Goal: Task Accomplishment & Management: Use online tool/utility

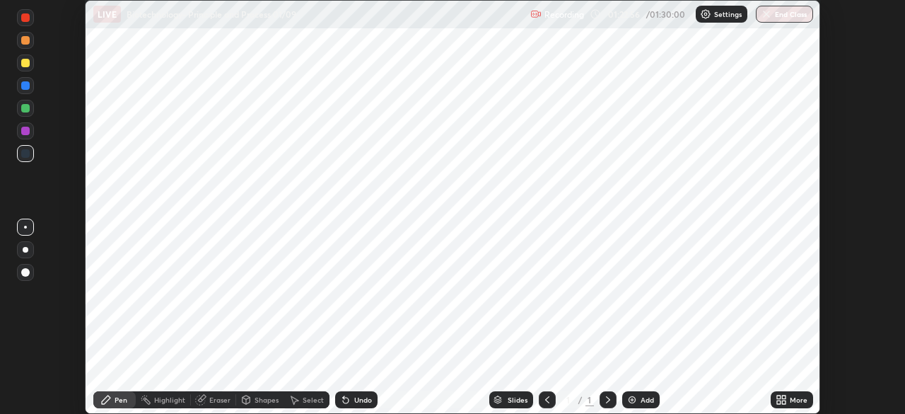
scroll to position [414, 905]
click at [777, 16] on button "End Class" at bounding box center [784, 14] width 57 height 17
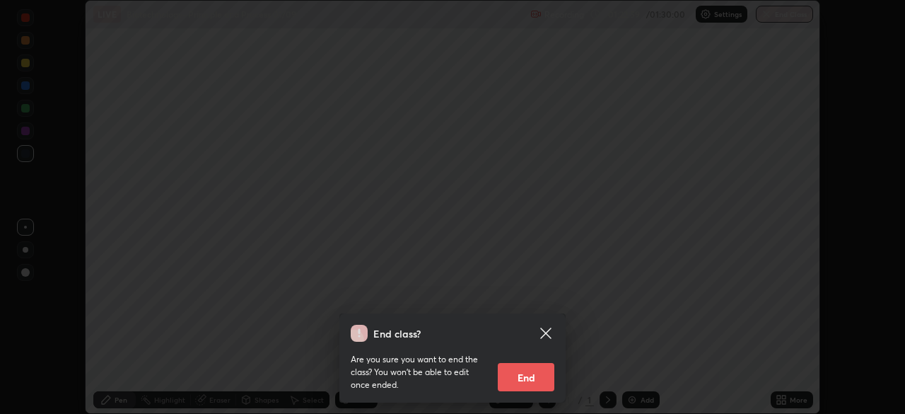
click at [525, 379] on button "End" at bounding box center [526, 377] width 57 height 28
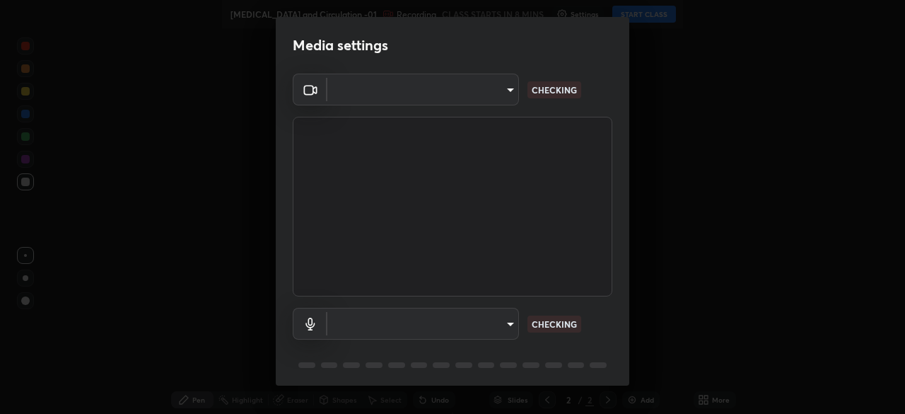
type input "8af73e8d16ef8e3bb7c62716022b9fe157133e9521606ce818031bd72dda2f9e"
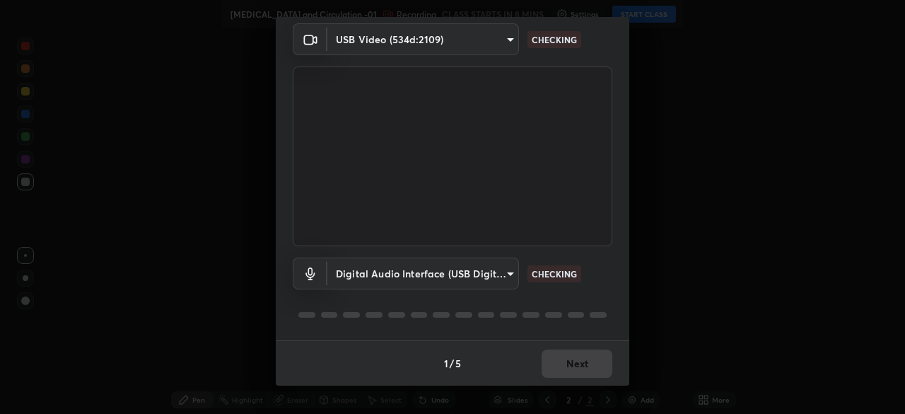
click at [571, 368] on div "1 / 5 Next" at bounding box center [453, 362] width 354 height 45
click at [578, 370] on div "1 / 5 Next" at bounding box center [453, 362] width 354 height 45
click at [582, 370] on div "1 / 5 Next" at bounding box center [453, 362] width 354 height 45
click at [587, 373] on div "1 / 5 Next" at bounding box center [453, 362] width 354 height 45
click at [593, 368] on div "1 / 5 Next" at bounding box center [453, 362] width 354 height 45
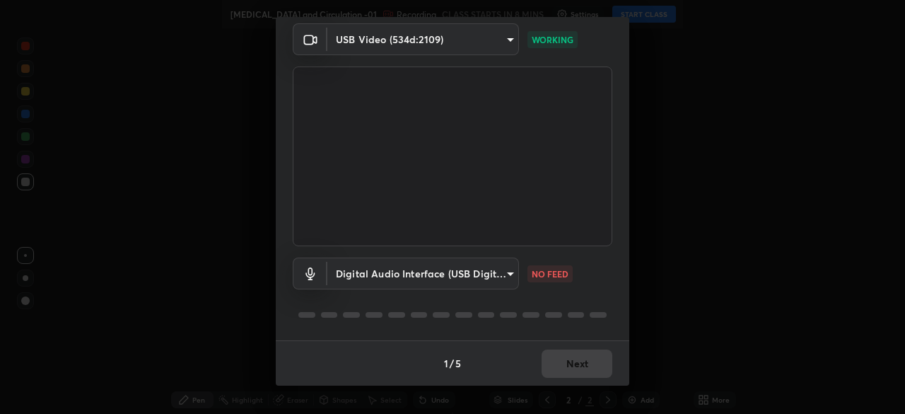
click at [575, 367] on div "1 / 5 Next" at bounding box center [453, 362] width 354 height 45
click at [578, 373] on div "1 / 5 Next" at bounding box center [453, 362] width 354 height 45
click at [576, 368] on div "1 / 5 Next" at bounding box center [453, 362] width 354 height 45
click at [494, 281] on body "Erase all Body Fluid and Circulation -01 Recording CLASS STARTS IN 8 MINS Setti…" at bounding box center [452, 207] width 905 height 414
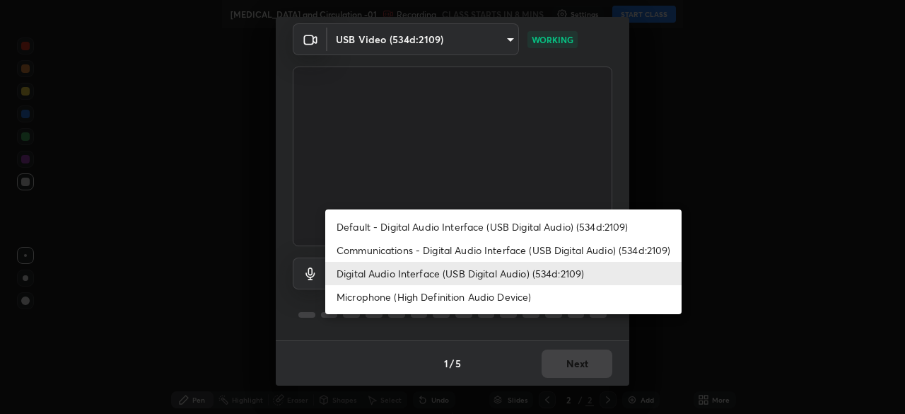
click at [461, 294] on li "Microphone (High Definition Audio Device)" at bounding box center [503, 296] width 356 height 23
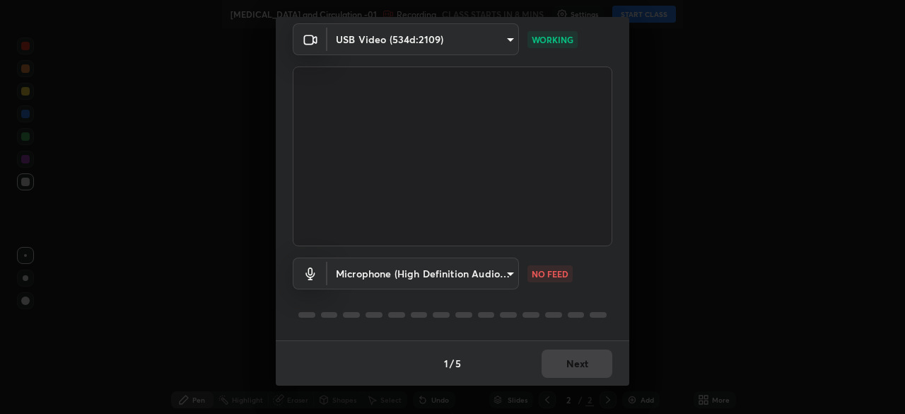
click at [470, 280] on li "Microphone (High Definition Audio Device)" at bounding box center [458, 286] width 267 height 13
click at [472, 272] on body "Erase all Body Fluid and Circulation -01 Recording CLASS STARTS IN 8 MINS Setti…" at bounding box center [452, 207] width 905 height 414
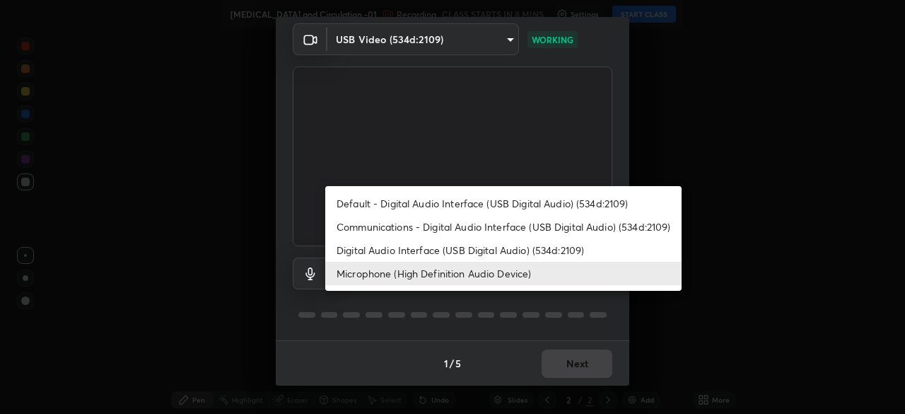
click at [484, 259] on li "Digital Audio Interface (USB Digital Audio) (534d:2109)" at bounding box center [503, 249] width 356 height 23
type input "db0d7c9beb13b4e78125a01b2d6a1ec26d905c86c3f77846953810cd6e9daa18"
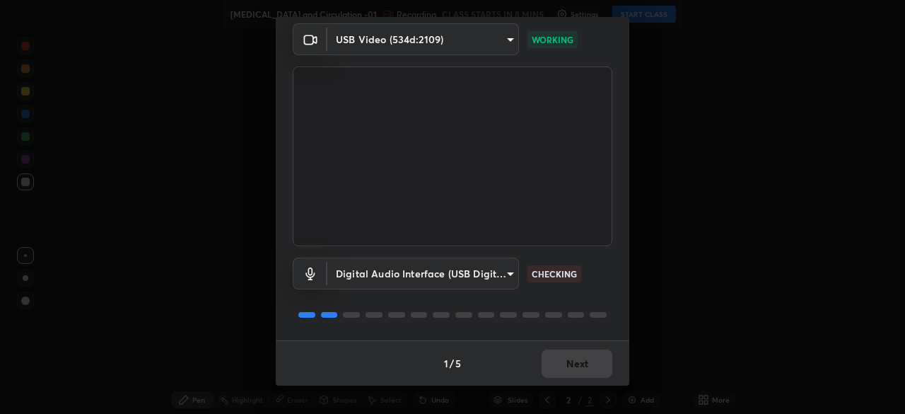
click at [571, 369] on div "1 / 5 Next" at bounding box center [453, 362] width 354 height 45
click at [583, 361] on div "1 / 5 Next" at bounding box center [453, 362] width 354 height 45
click at [591, 354] on div "1 / 5 Next" at bounding box center [453, 362] width 354 height 45
click at [568, 373] on div "1 / 5 Next" at bounding box center [453, 362] width 354 height 45
click at [577, 382] on div "1 / 5 Next" at bounding box center [453, 362] width 354 height 45
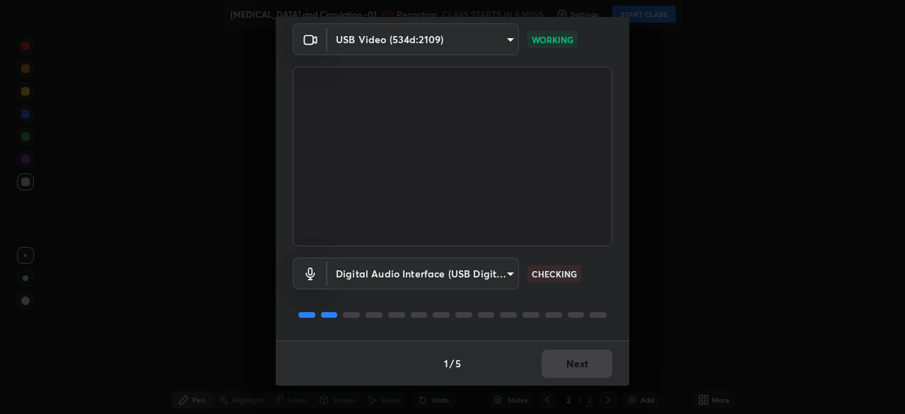
click at [582, 372] on div "1 / 5 Next" at bounding box center [453, 362] width 354 height 45
click at [561, 366] on button "Next" at bounding box center [577, 363] width 71 height 28
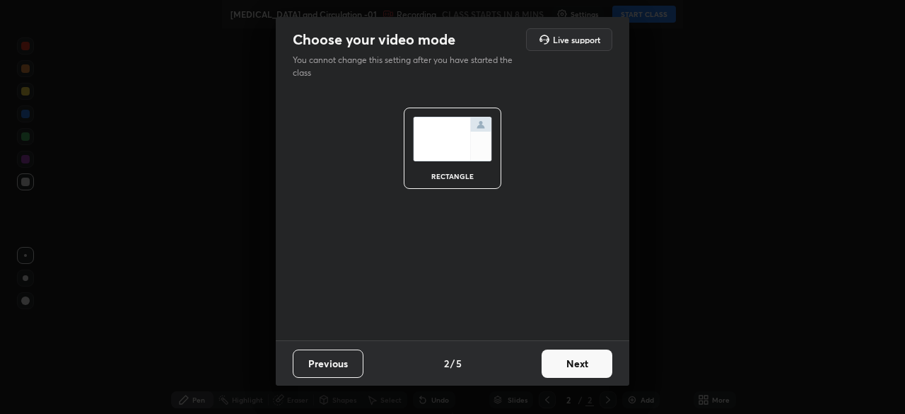
click at [574, 370] on button "Next" at bounding box center [577, 363] width 71 height 28
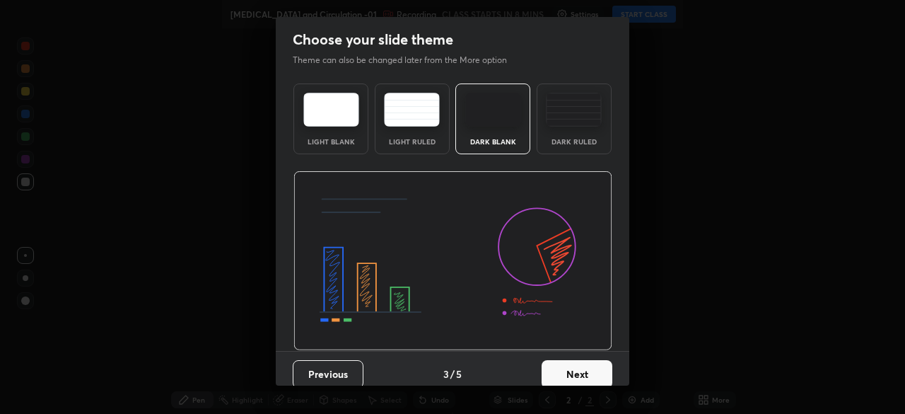
click at [587, 366] on button "Next" at bounding box center [577, 374] width 71 height 28
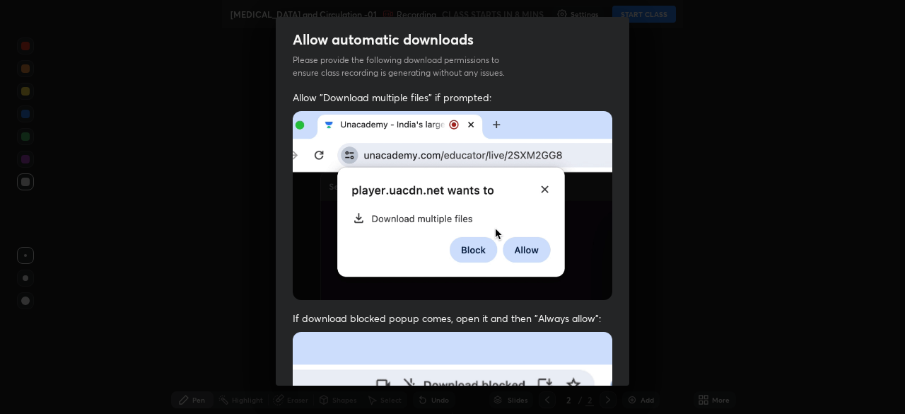
click at [608, 369] on div "Allow "Download multiple files" if prompted: If download blocked popup comes, o…" at bounding box center [453, 387] width 354 height 595
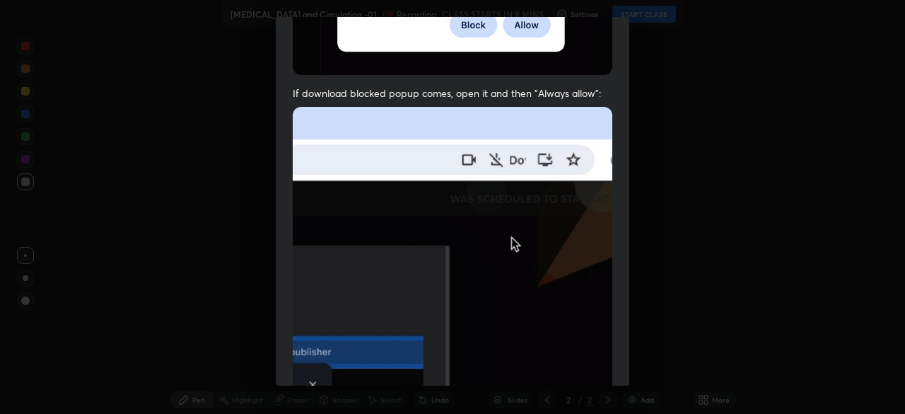
scroll to position [339, 0]
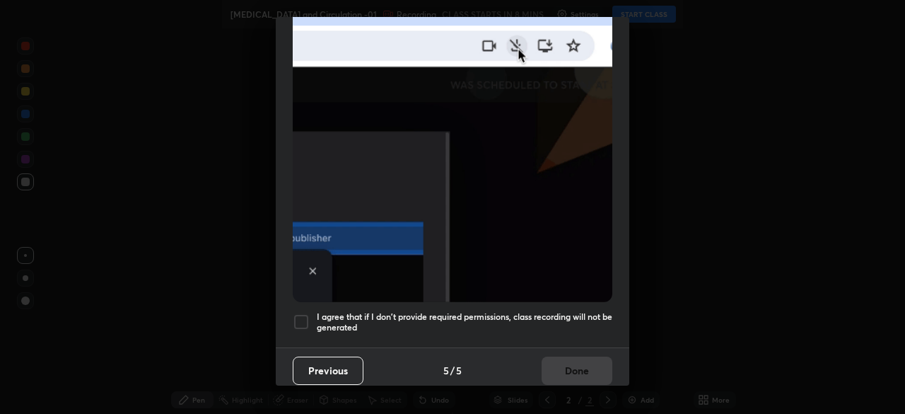
click at [297, 315] on div at bounding box center [301, 321] width 17 height 17
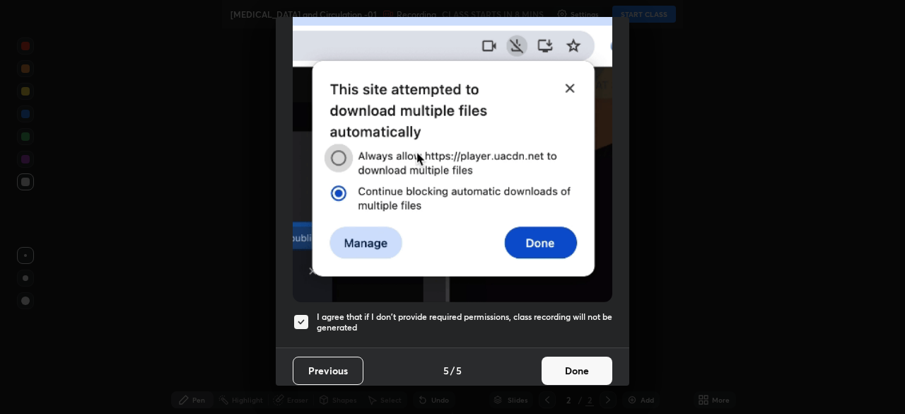
click at [566, 370] on button "Done" at bounding box center [577, 370] width 71 height 28
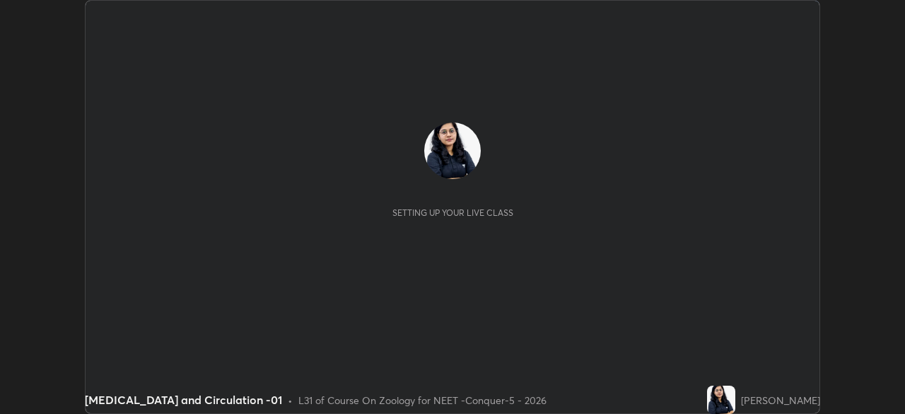
scroll to position [414, 904]
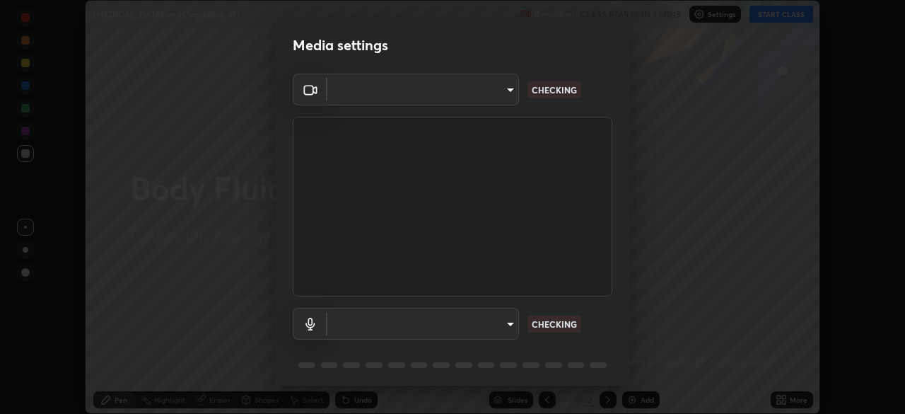
type input "8af73e8d16ef8e3bb7c62716022b9fe157133e9521606ce818031bd72dda2f9e"
click at [448, 327] on body "Erase all [MEDICAL_DATA] and Circulation -01 Recording CLASS STARTS IN 7 MINS S…" at bounding box center [452, 207] width 905 height 414
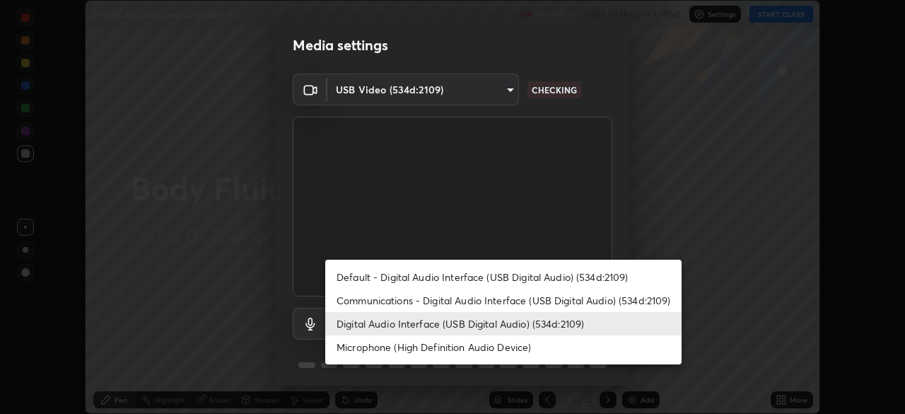
click at [407, 296] on li "Communications - Digital Audio Interface (USB Digital Audio) (534d:2109)" at bounding box center [503, 299] width 356 height 23
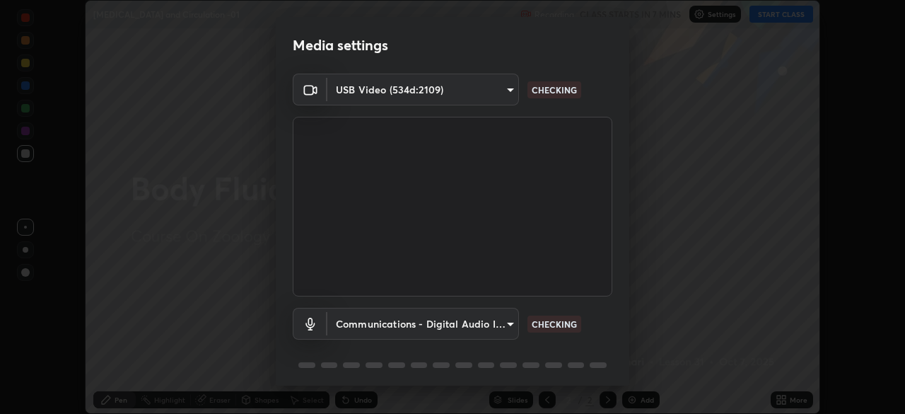
click at [399, 326] on li "Digital Audio Interface (USB Digital Audio) (534d:2109)" at bounding box center [458, 323] width 267 height 13
type input "db0d7c9beb13b4e78125a01b2d6a1ec26d905c86c3f77846953810cd6e9daa18"
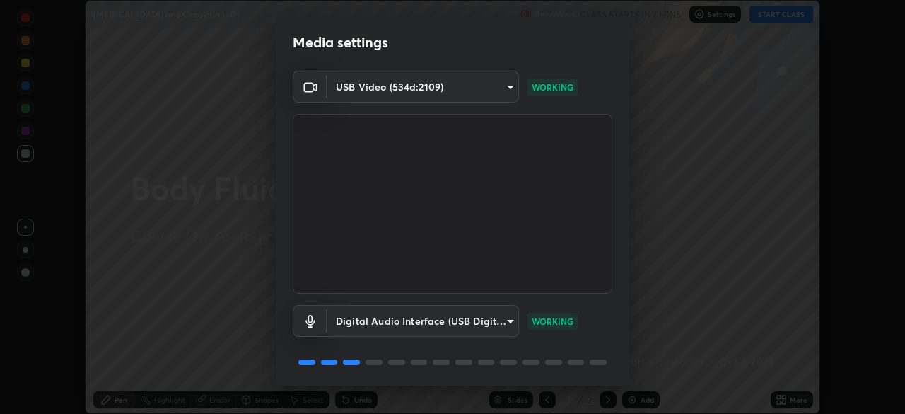
scroll to position [50, 0]
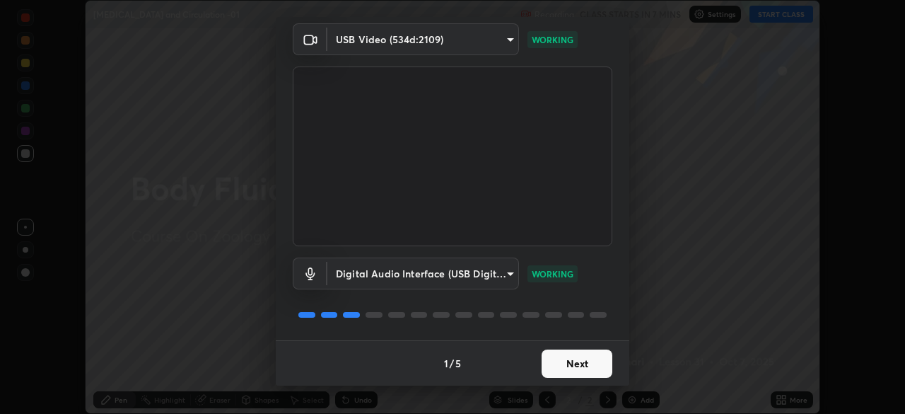
click at [580, 364] on button "Next" at bounding box center [577, 363] width 71 height 28
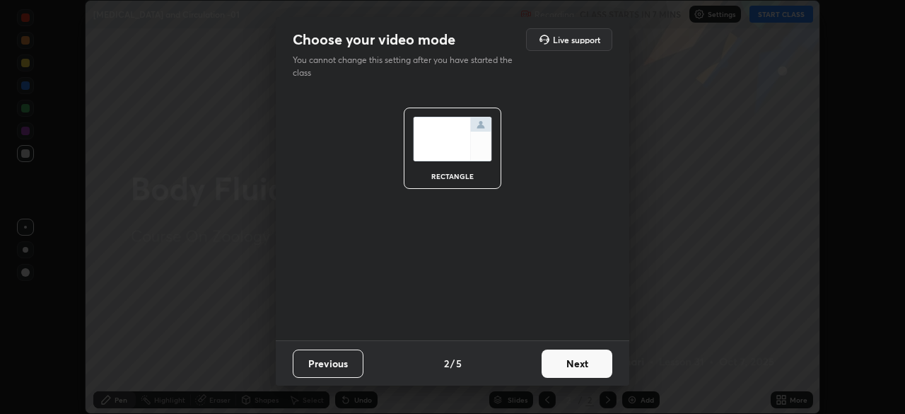
scroll to position [0, 0]
click at [590, 375] on button "Next" at bounding box center [577, 363] width 71 height 28
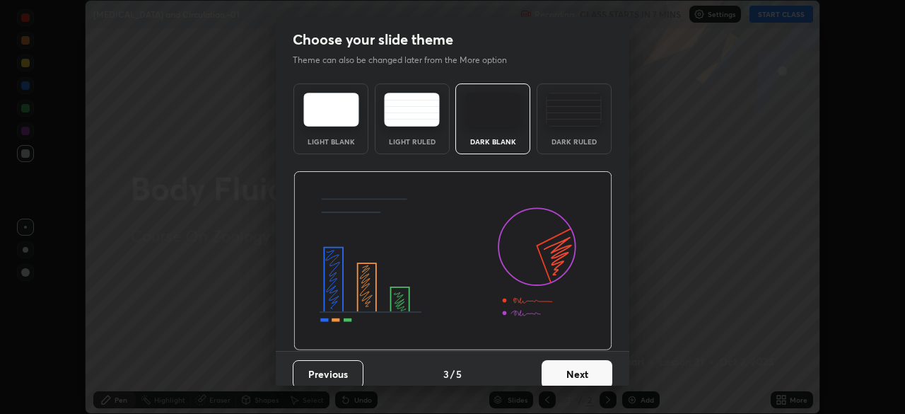
click at [597, 377] on button "Next" at bounding box center [577, 374] width 71 height 28
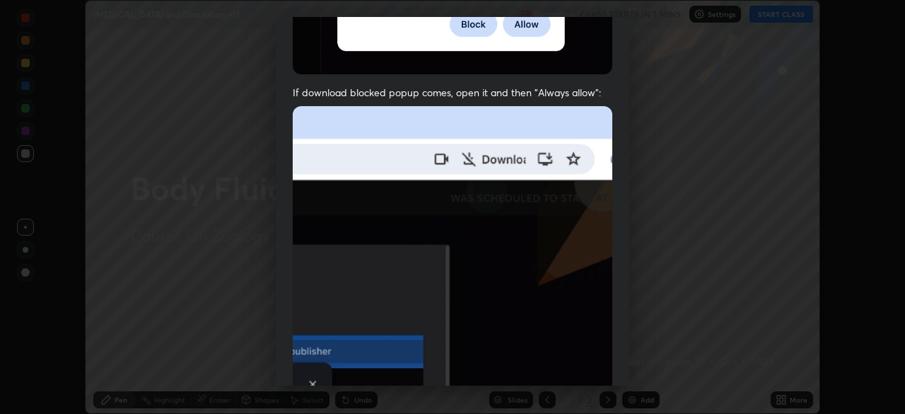
scroll to position [339, 0]
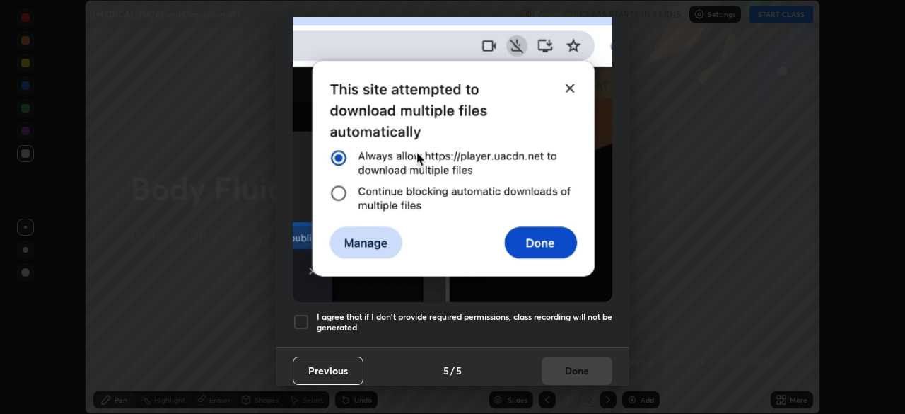
click at [308, 315] on div at bounding box center [301, 321] width 17 height 17
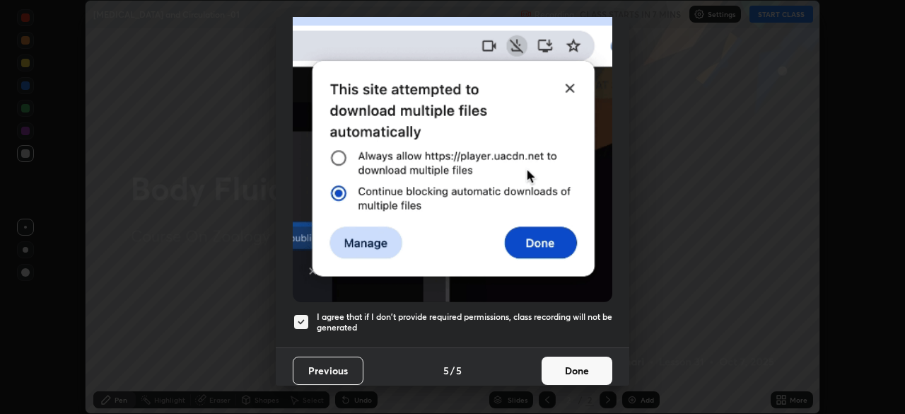
click at [568, 356] on button "Done" at bounding box center [577, 370] width 71 height 28
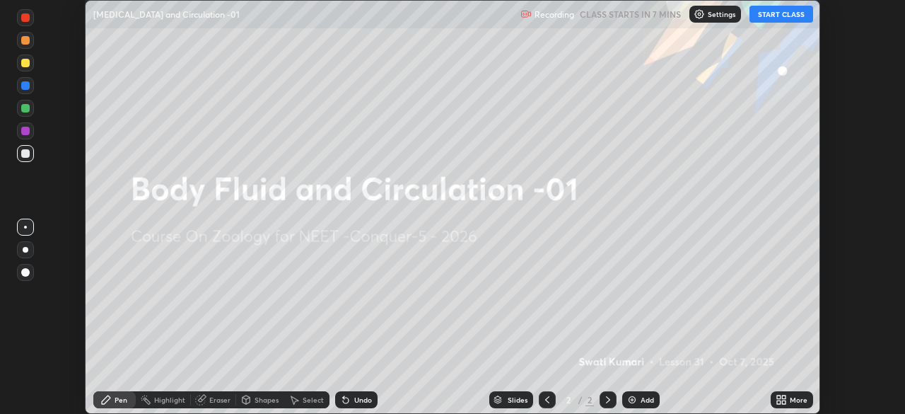
click at [778, 399] on icon at bounding box center [781, 399] width 11 height 11
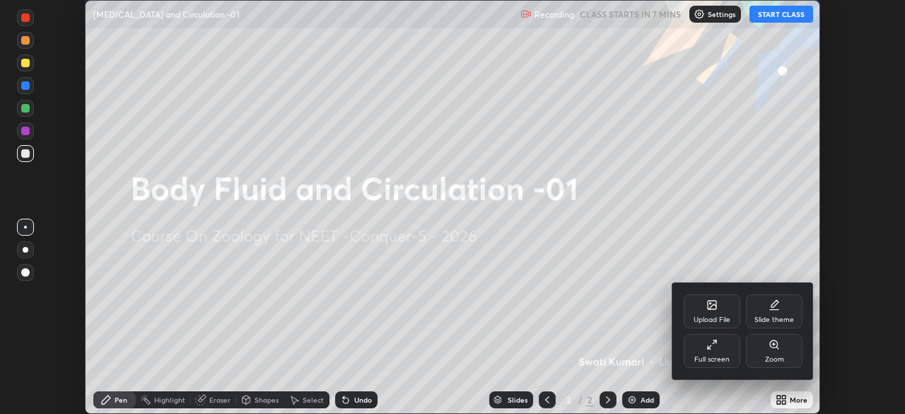
click at [710, 306] on icon at bounding box center [712, 304] width 8 height 8
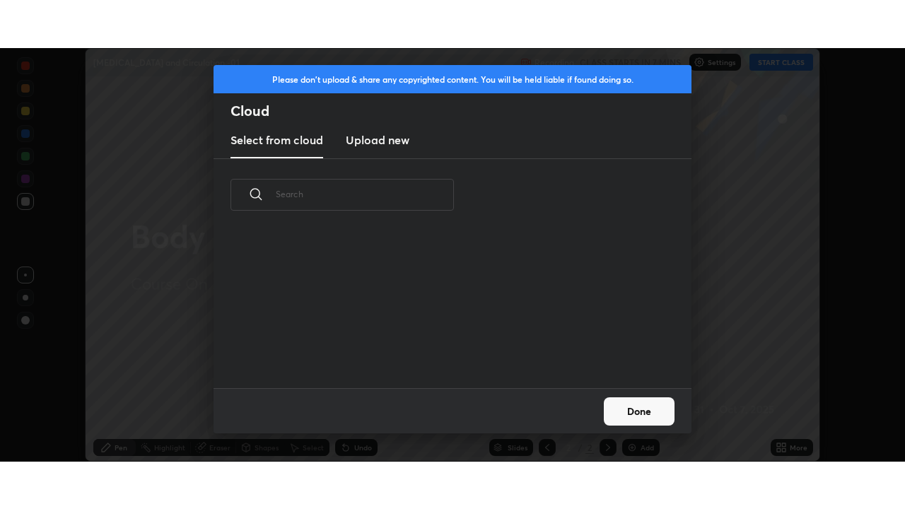
scroll to position [157, 454]
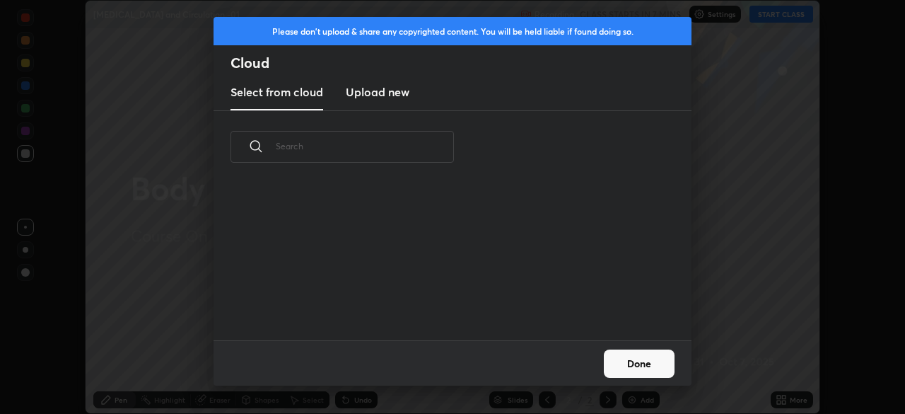
click at [387, 93] on h3 "Upload new" at bounding box center [378, 91] width 64 height 17
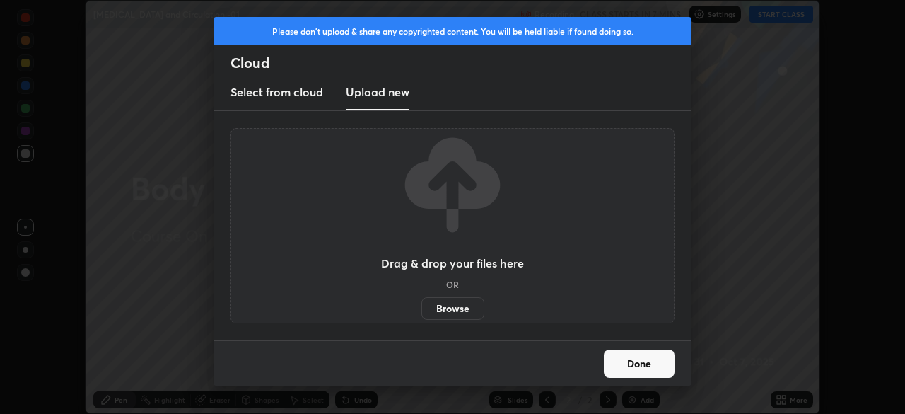
click at [460, 310] on label "Browse" at bounding box center [452, 308] width 63 height 23
click at [421, 310] on input "Browse" at bounding box center [421, 308] width 0 height 23
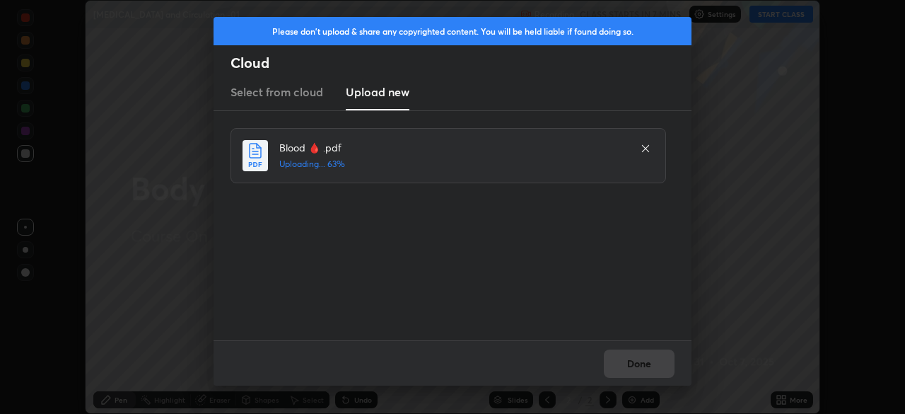
click at [634, 367] on div "Done" at bounding box center [453, 362] width 478 height 45
click at [638, 360] on button "Done" at bounding box center [639, 363] width 71 height 28
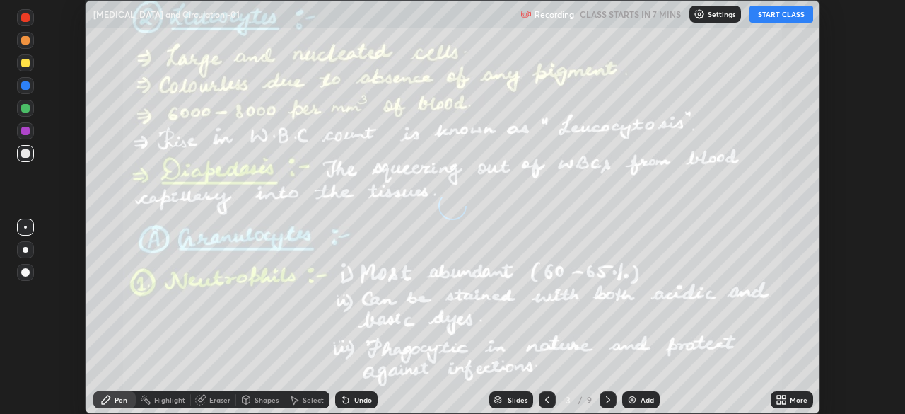
click at [783, 404] on icon at bounding box center [784, 402] width 4 height 4
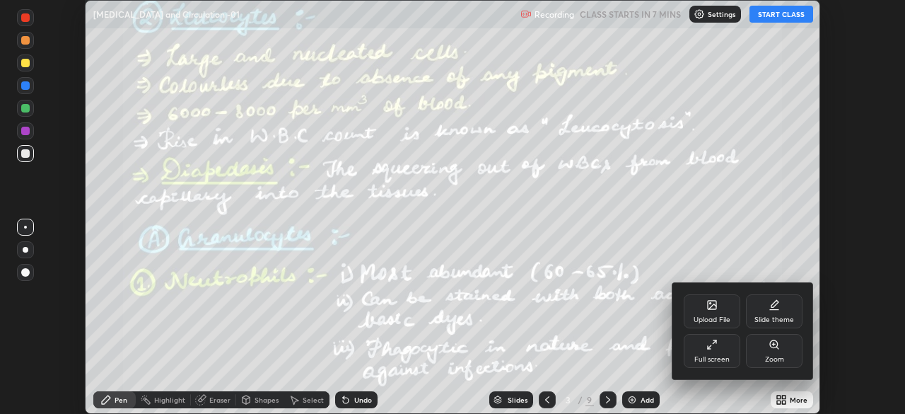
click at [712, 351] on div "Full screen" at bounding box center [712, 351] width 57 height 34
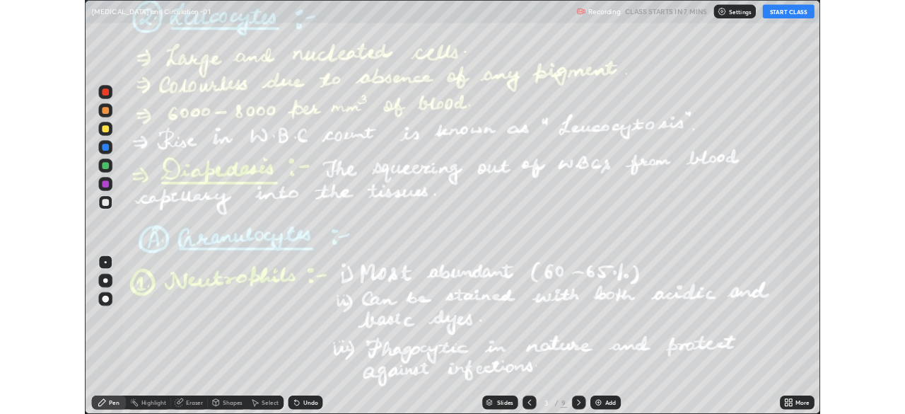
scroll to position [509, 905]
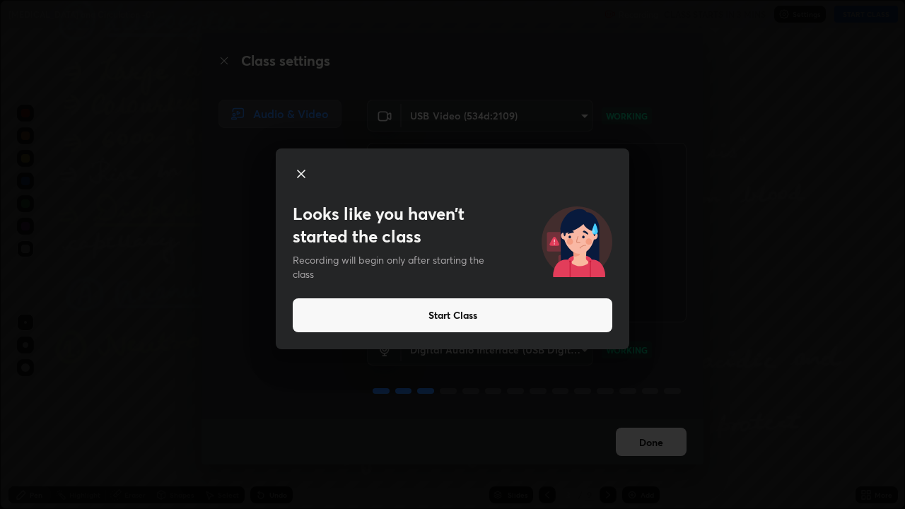
click at [342, 413] on div "Looks like you haven’t started the class Recording will begin only after starti…" at bounding box center [452, 254] width 905 height 509
click at [475, 312] on button "Start Class" at bounding box center [453, 315] width 320 height 34
click at [474, 320] on button "Start Class" at bounding box center [453, 315] width 320 height 34
click at [469, 315] on button "Start Class" at bounding box center [453, 315] width 320 height 34
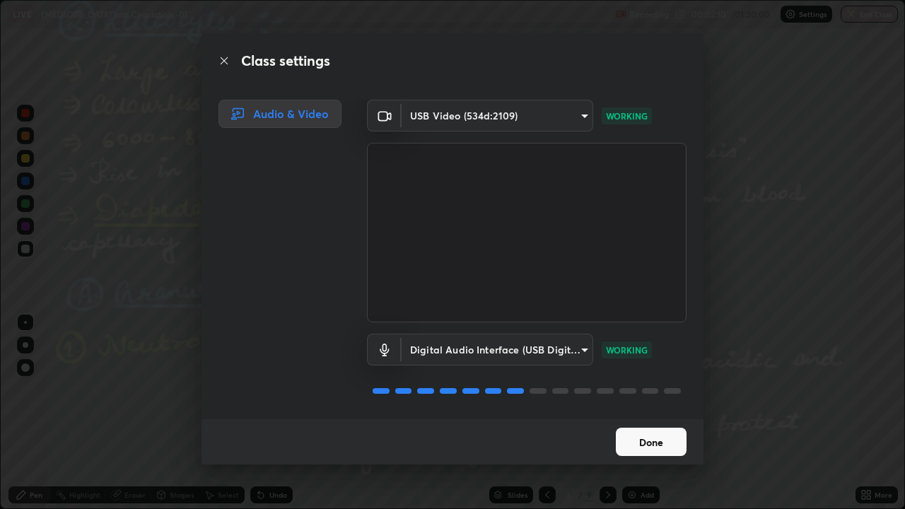
click at [652, 413] on button "Done" at bounding box center [651, 442] width 71 height 28
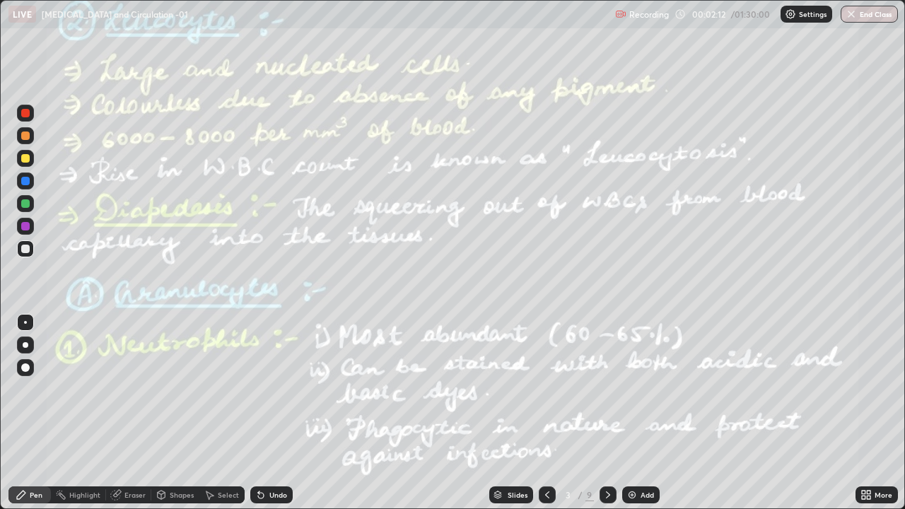
click at [634, 413] on img at bounding box center [631, 494] width 11 height 11
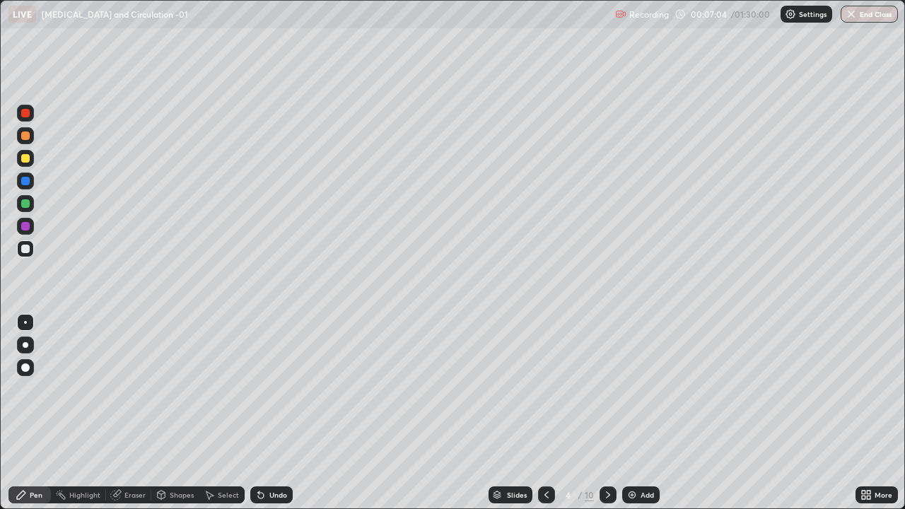
click at [26, 177] on div at bounding box center [25, 181] width 8 height 8
click at [23, 163] on div at bounding box center [25, 158] width 17 height 17
click at [24, 344] on div at bounding box center [26, 345] width 6 height 6
click at [25, 249] on div at bounding box center [25, 249] width 8 height 8
click at [23, 200] on div at bounding box center [25, 203] width 8 height 8
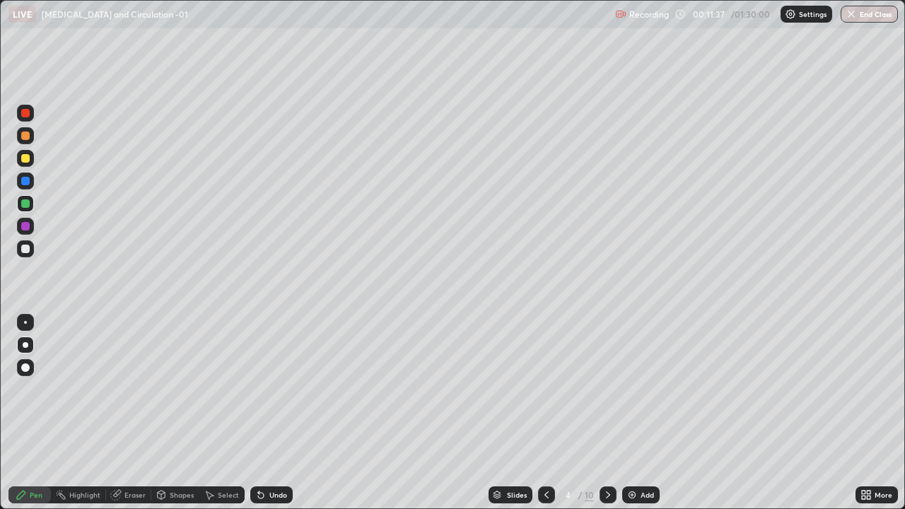
click at [27, 228] on div at bounding box center [25, 226] width 8 height 8
click at [32, 139] on div at bounding box center [25, 135] width 17 height 17
click at [24, 183] on div at bounding box center [25, 181] width 8 height 8
click at [25, 158] on div at bounding box center [25, 158] width 8 height 8
click at [636, 413] on div "Add" at bounding box center [640, 494] width 37 height 17
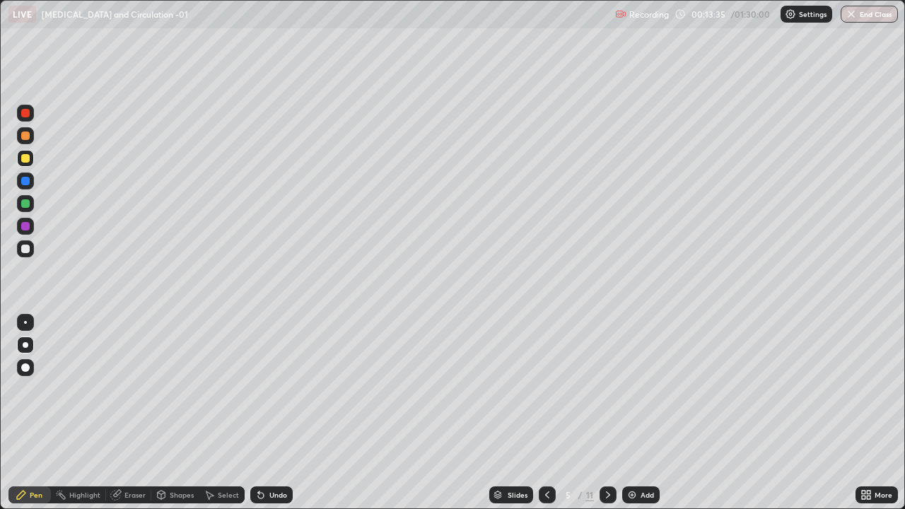
click at [23, 201] on div at bounding box center [25, 203] width 8 height 8
click at [24, 159] on div at bounding box center [25, 158] width 8 height 8
click at [264, 413] on div "Undo" at bounding box center [271, 494] width 42 height 17
click at [272, 413] on div "Undo" at bounding box center [271, 494] width 42 height 17
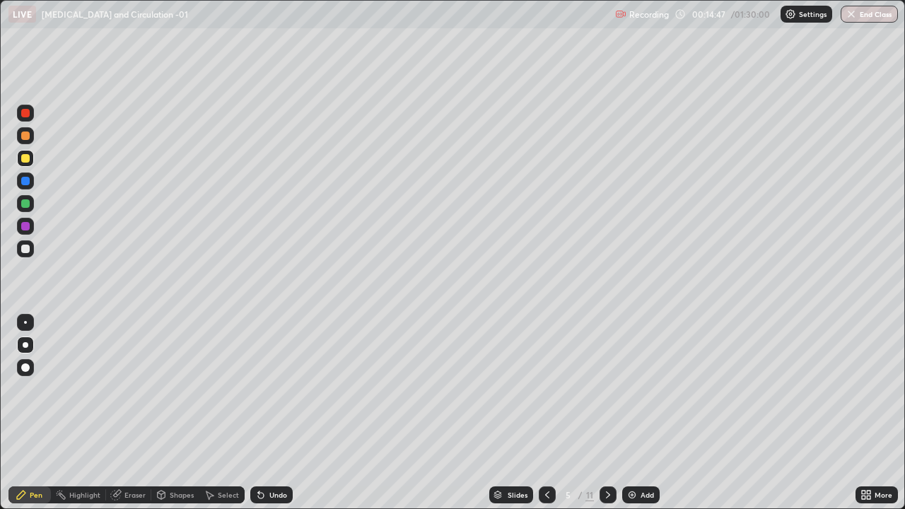
click at [27, 250] on div at bounding box center [25, 249] width 8 height 8
click at [274, 413] on div "Undo" at bounding box center [271, 494] width 42 height 17
click at [275, 413] on div "Undo" at bounding box center [278, 494] width 18 height 7
click at [24, 199] on div at bounding box center [25, 203] width 8 height 8
click at [264, 413] on div "Undo" at bounding box center [271, 494] width 42 height 17
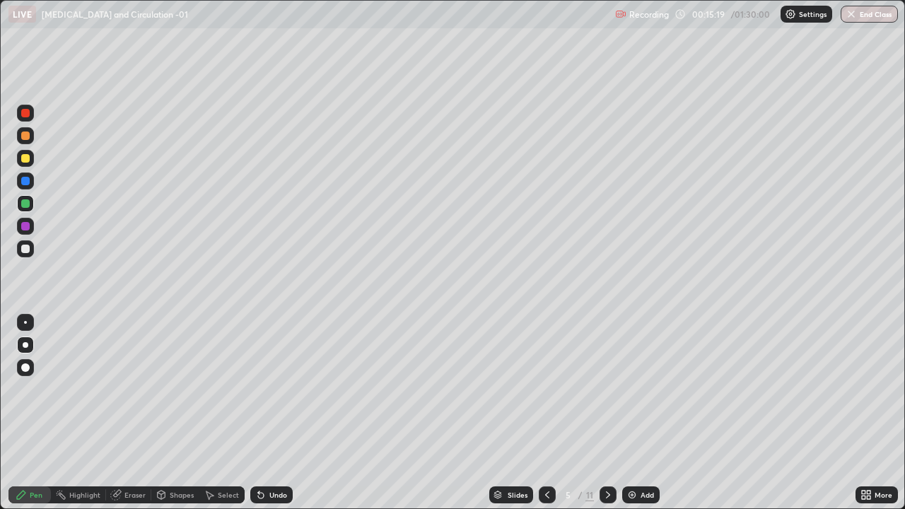
click at [278, 413] on div "Undo" at bounding box center [278, 494] width 18 height 7
click at [269, 413] on div "Undo" at bounding box center [271, 494] width 42 height 17
click at [267, 413] on div "Undo" at bounding box center [271, 494] width 42 height 17
click at [25, 250] on div at bounding box center [25, 249] width 8 height 8
click at [173, 413] on div "Shapes" at bounding box center [182, 494] width 24 height 7
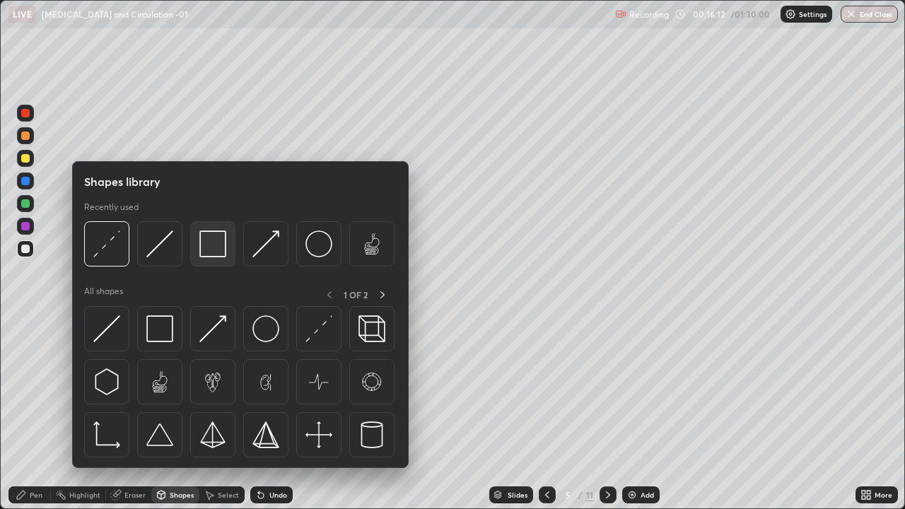
click at [203, 244] on img at bounding box center [212, 243] width 27 height 27
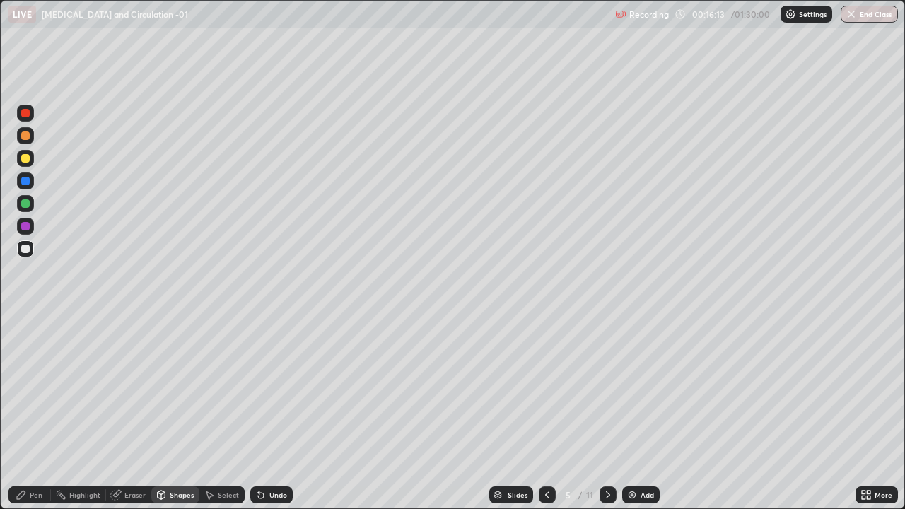
click at [28, 180] on div at bounding box center [25, 181] width 8 height 8
click at [37, 413] on div "Pen" at bounding box center [36, 494] width 13 height 7
click at [25, 252] on div at bounding box center [25, 249] width 8 height 8
click at [641, 413] on div "Add" at bounding box center [647, 494] width 13 height 7
click at [25, 198] on div at bounding box center [25, 203] width 17 height 17
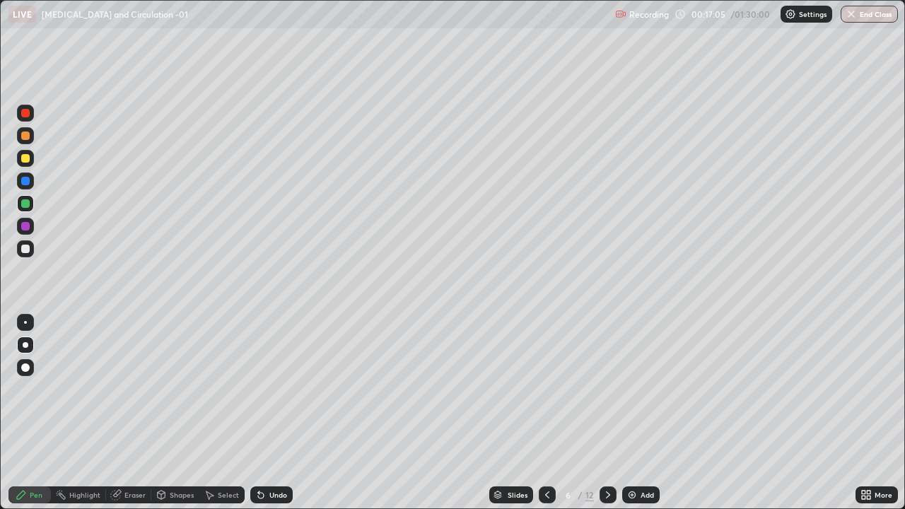
click at [27, 154] on div at bounding box center [25, 158] width 8 height 8
click at [25, 369] on div at bounding box center [25, 367] width 8 height 8
click at [173, 413] on div "Shapes" at bounding box center [182, 494] width 24 height 7
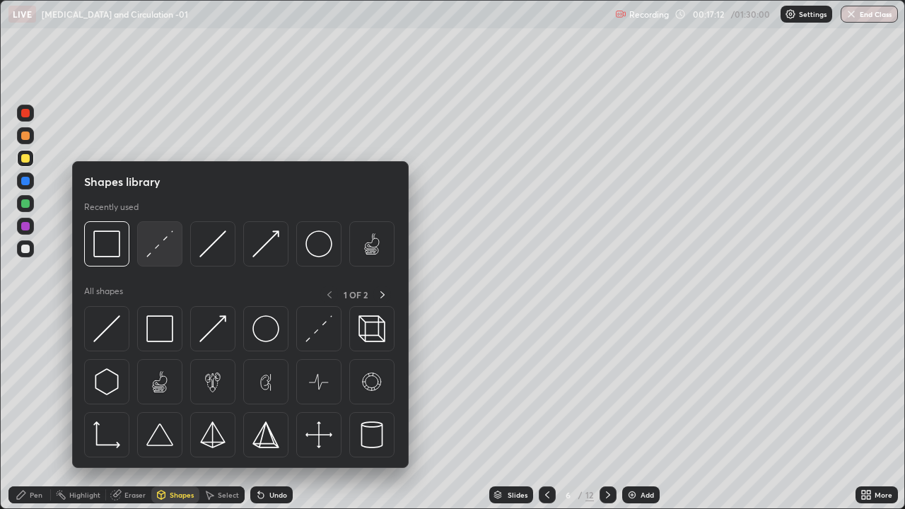
click at [156, 253] on img at bounding box center [159, 243] width 27 height 27
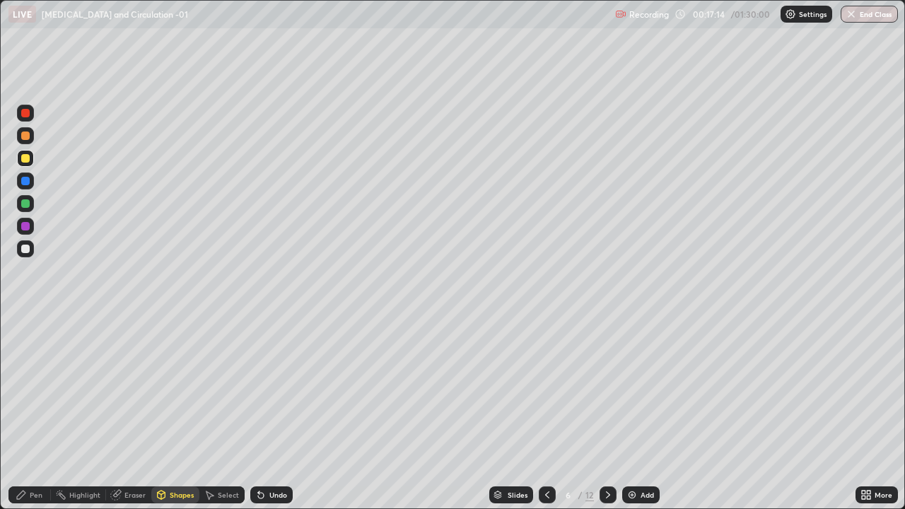
click at [30, 413] on div "Pen" at bounding box center [29, 494] width 42 height 17
click at [25, 250] on div at bounding box center [25, 249] width 8 height 8
click at [25, 344] on div at bounding box center [26, 345] width 6 height 6
click at [274, 413] on div "Undo" at bounding box center [278, 494] width 18 height 7
click at [28, 161] on div at bounding box center [25, 158] width 8 height 8
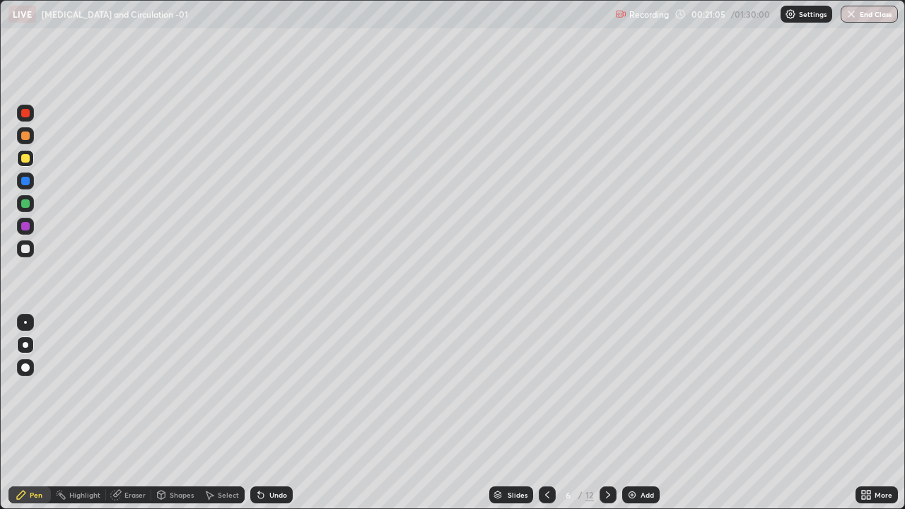
click at [269, 413] on div "Undo" at bounding box center [278, 494] width 18 height 7
click at [264, 413] on div "Undo" at bounding box center [271, 494] width 42 height 17
click at [265, 413] on div "Undo" at bounding box center [271, 494] width 42 height 17
click at [267, 413] on div "Undo" at bounding box center [271, 494] width 42 height 17
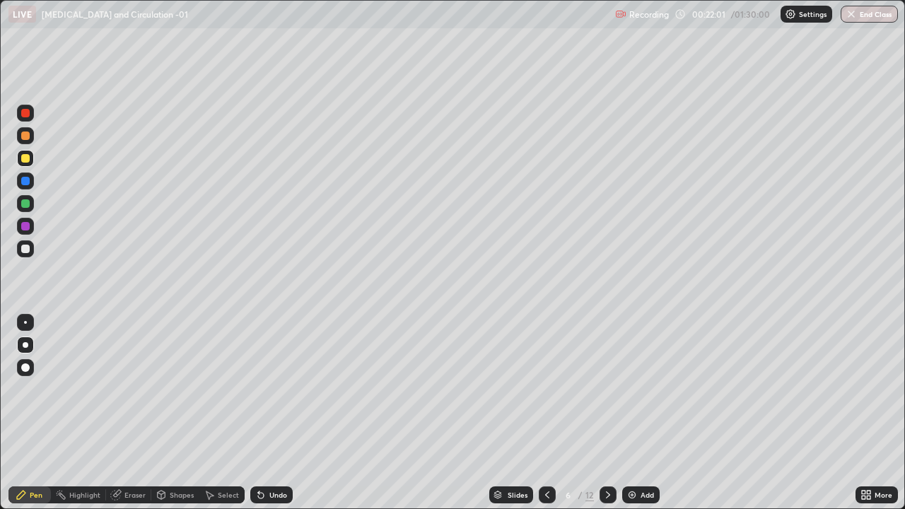
click at [269, 413] on div "Undo" at bounding box center [278, 494] width 18 height 7
click at [33, 178] on div at bounding box center [25, 181] width 17 height 17
click at [760, 413] on div "Slides 6 / 12 Add" at bounding box center [574, 495] width 563 height 28
click at [27, 250] on div at bounding box center [25, 249] width 8 height 8
click at [28, 134] on div at bounding box center [25, 136] width 8 height 8
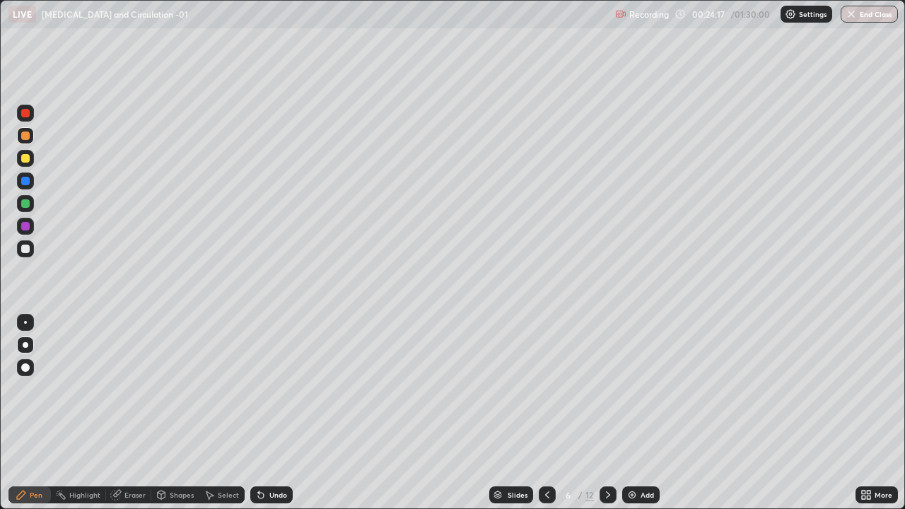
click at [24, 204] on div at bounding box center [25, 203] width 8 height 8
click at [28, 134] on div at bounding box center [25, 136] width 8 height 8
click at [172, 413] on div "Shapes" at bounding box center [175, 494] width 48 height 17
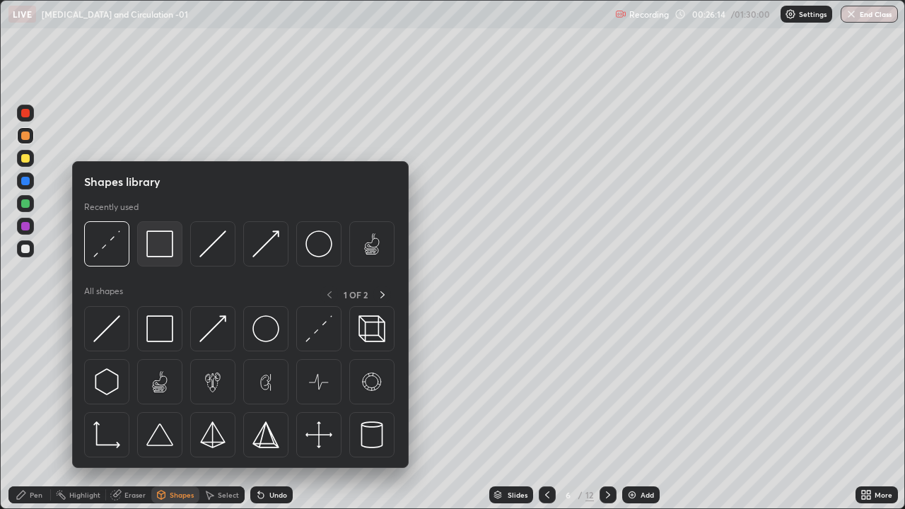
click at [164, 247] on img at bounding box center [159, 243] width 27 height 27
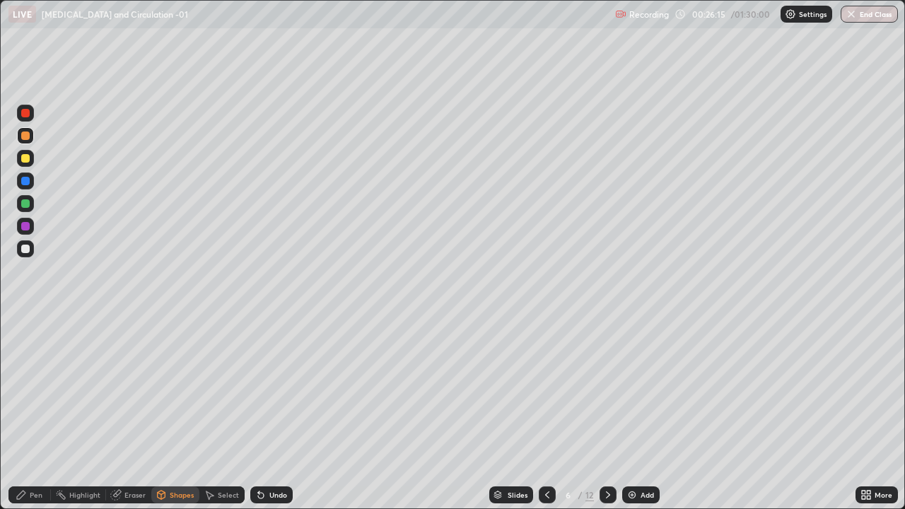
click at [27, 182] on div at bounding box center [25, 181] width 8 height 8
click at [31, 413] on div "Pen" at bounding box center [36, 494] width 13 height 7
click at [127, 413] on div "Eraser" at bounding box center [128, 494] width 45 height 17
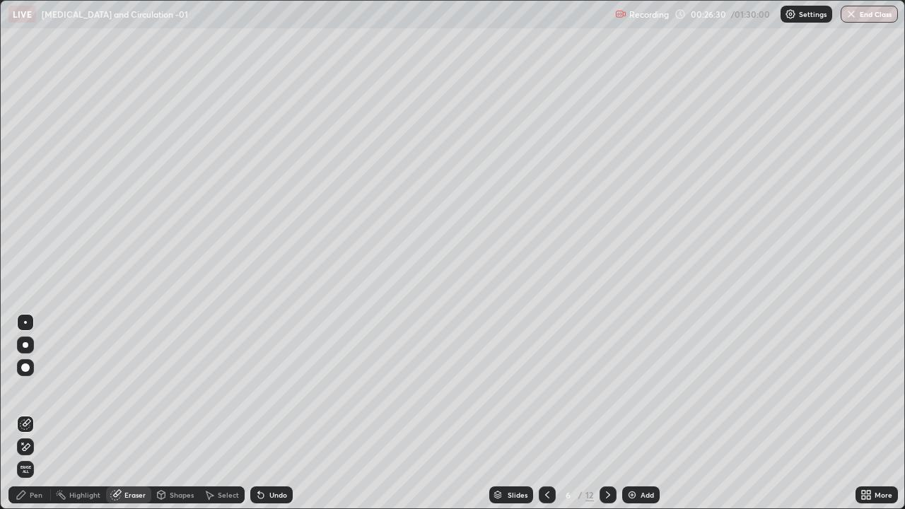
click at [26, 413] on div "Pen" at bounding box center [29, 494] width 42 height 17
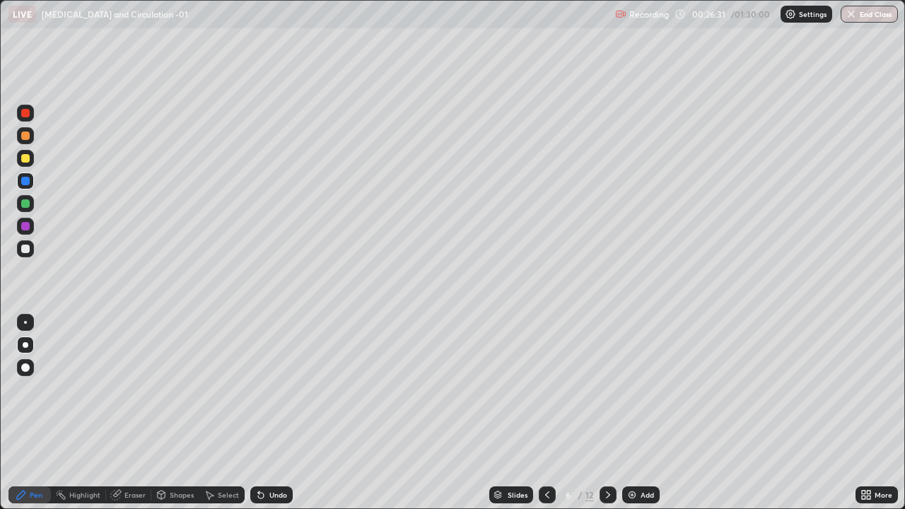
click at [23, 134] on div at bounding box center [25, 136] width 8 height 8
click at [642, 413] on div "Add" at bounding box center [647, 494] width 13 height 7
click at [25, 157] on div at bounding box center [25, 158] width 8 height 8
click at [29, 250] on div at bounding box center [25, 249] width 8 height 8
click at [25, 375] on div at bounding box center [25, 367] width 17 height 17
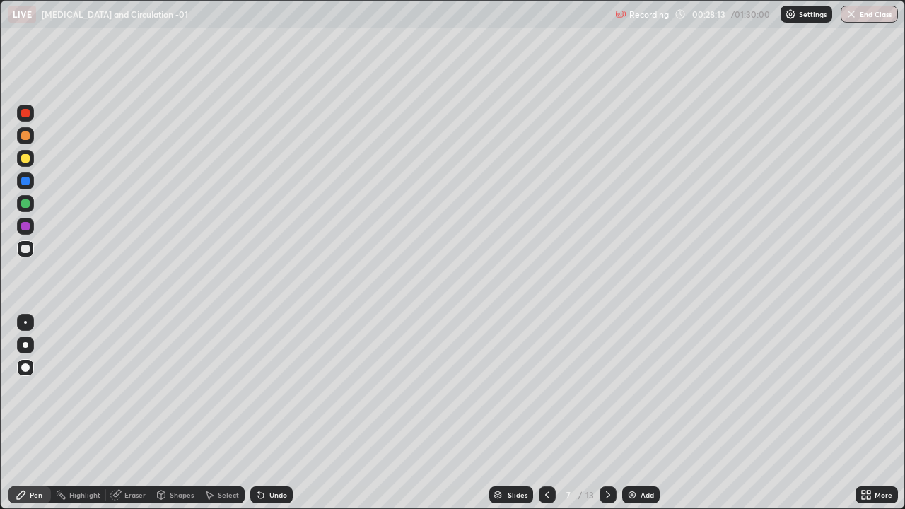
click at [25, 159] on div at bounding box center [25, 158] width 8 height 8
click at [175, 413] on div "Shapes" at bounding box center [182, 494] width 24 height 7
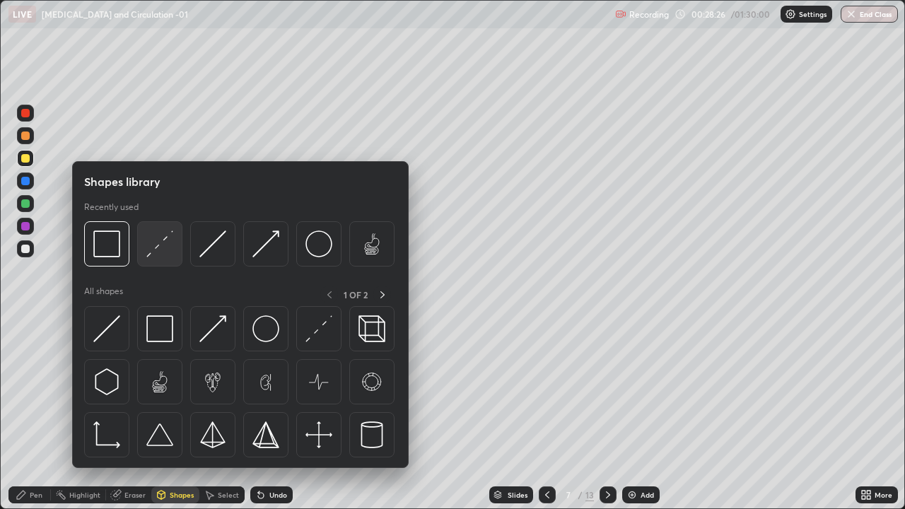
click at [163, 250] on img at bounding box center [159, 243] width 27 height 27
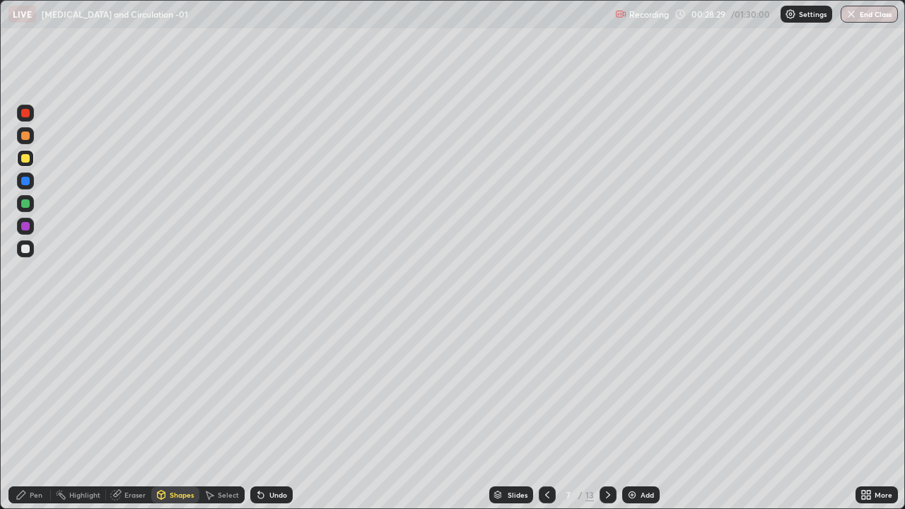
click at [35, 413] on div "Pen" at bounding box center [36, 494] width 13 height 7
click at [26, 252] on div at bounding box center [25, 249] width 8 height 8
click at [30, 327] on div at bounding box center [25, 322] width 17 height 17
click at [25, 345] on div at bounding box center [26, 345] width 6 height 6
click at [23, 116] on div at bounding box center [25, 113] width 8 height 8
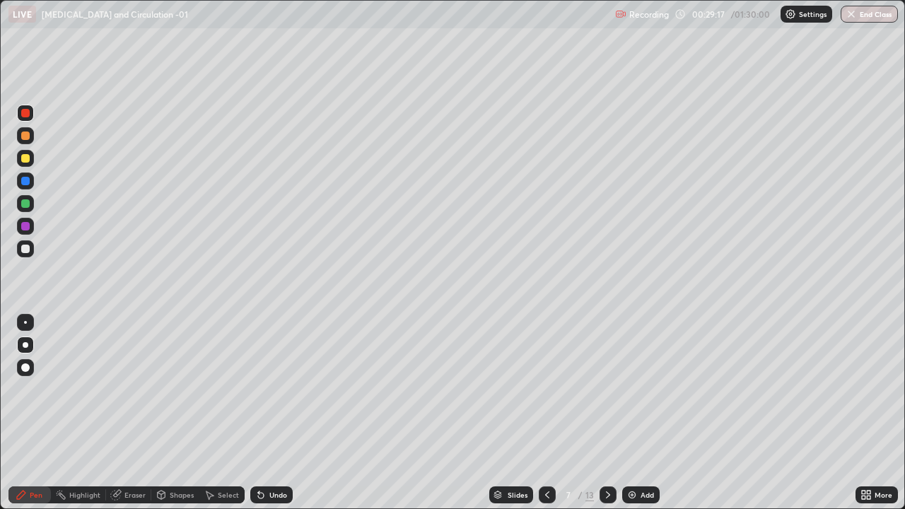
click at [27, 255] on div at bounding box center [25, 248] width 17 height 17
click at [272, 413] on div "Undo" at bounding box center [271, 494] width 42 height 17
click at [25, 204] on div at bounding box center [25, 203] width 8 height 8
click at [274, 413] on div "Undo" at bounding box center [278, 494] width 18 height 7
click at [269, 413] on div "Undo" at bounding box center [271, 494] width 42 height 17
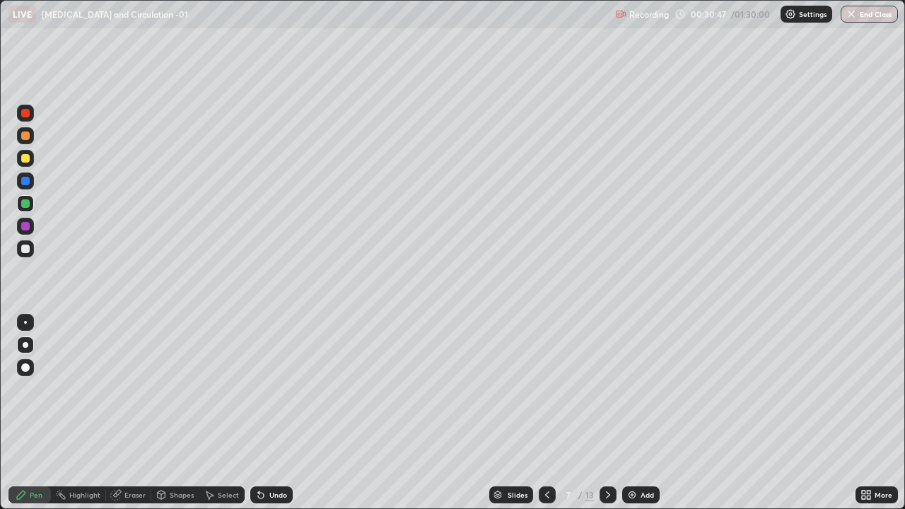
click at [25, 250] on div at bounding box center [25, 249] width 8 height 8
click at [274, 413] on div "Undo" at bounding box center [278, 494] width 18 height 7
click at [258, 413] on icon at bounding box center [261, 496] width 6 height 6
click at [264, 413] on div "Undo" at bounding box center [271, 494] width 42 height 17
click at [267, 413] on div "Undo" at bounding box center [271, 494] width 42 height 17
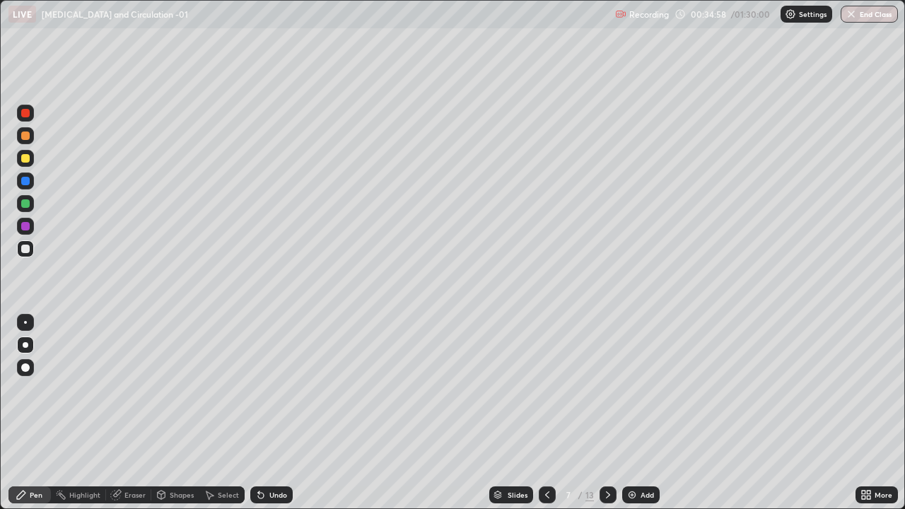
click at [269, 413] on div "Undo" at bounding box center [278, 494] width 18 height 7
click at [24, 160] on div at bounding box center [25, 158] width 8 height 8
click at [547, 413] on icon at bounding box center [547, 494] width 11 height 11
click at [545, 413] on icon at bounding box center [547, 494] width 4 height 7
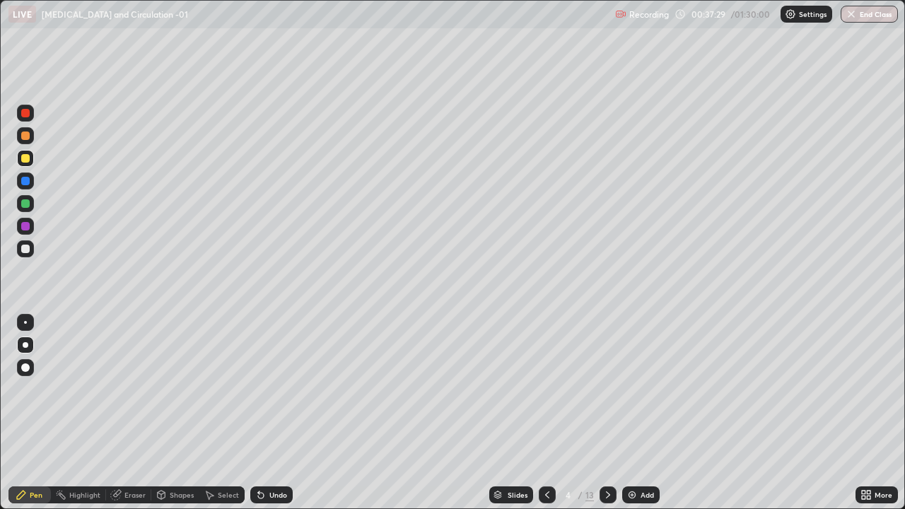
click at [545, 413] on icon at bounding box center [547, 494] width 4 height 7
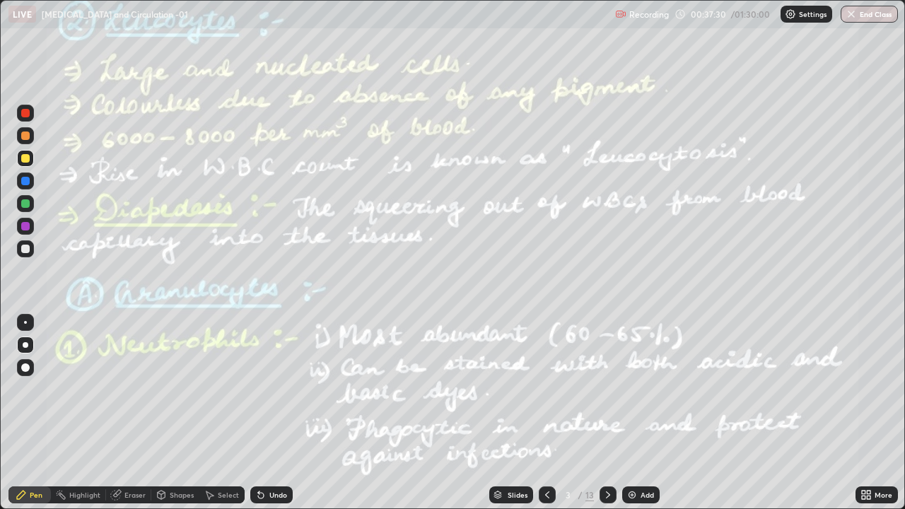
click at [545, 413] on icon at bounding box center [547, 494] width 11 height 11
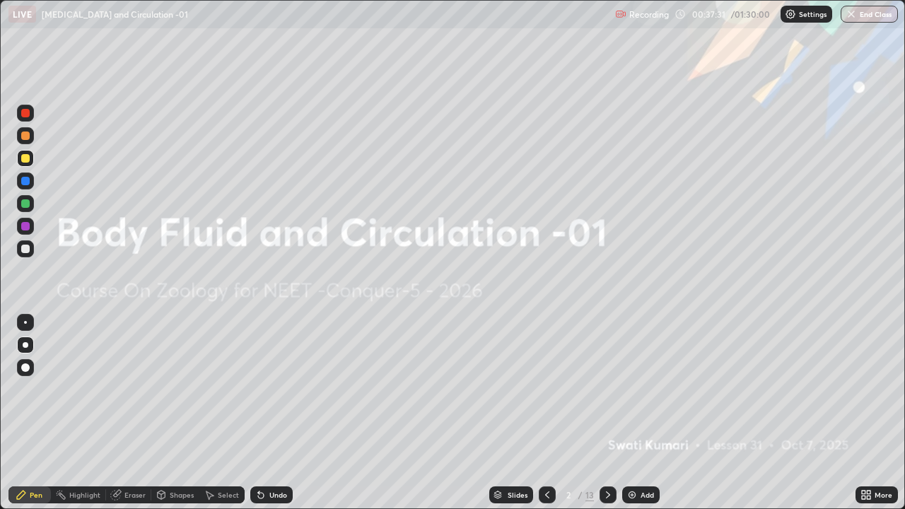
click at [602, 413] on icon at bounding box center [607, 494] width 11 height 11
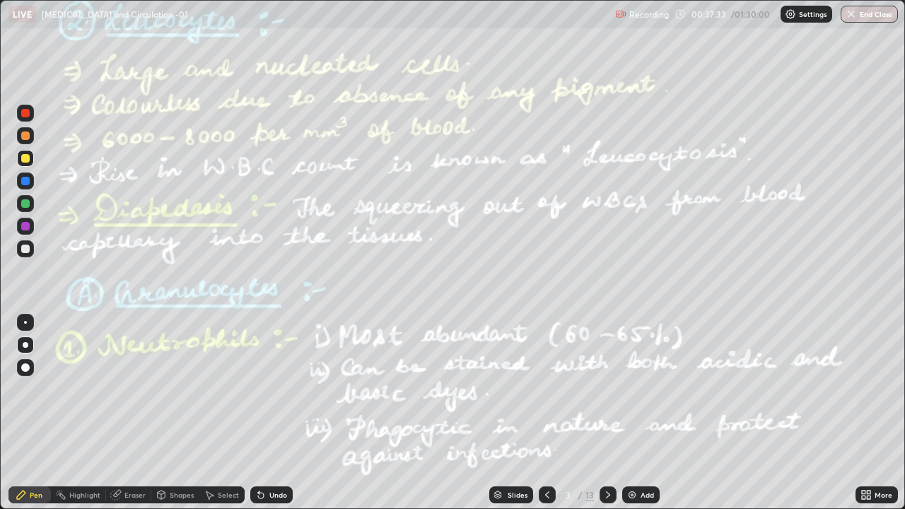
click at [26, 180] on div at bounding box center [25, 181] width 8 height 8
click at [81, 413] on div "Highlight" at bounding box center [78, 494] width 55 height 17
click at [21, 228] on div at bounding box center [25, 226] width 8 height 8
click at [26, 117] on div at bounding box center [25, 113] width 8 height 8
click at [32, 413] on div "Pen" at bounding box center [36, 494] width 13 height 7
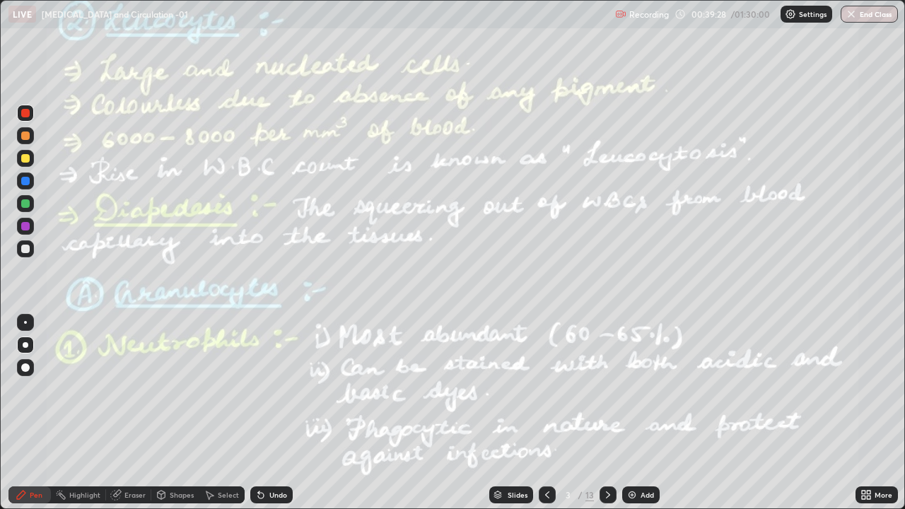
click at [26, 249] on div at bounding box center [25, 249] width 8 height 8
click at [28, 200] on div at bounding box center [25, 203] width 8 height 8
click at [28, 245] on div at bounding box center [25, 249] width 8 height 8
click at [83, 413] on div "Highlight" at bounding box center [84, 494] width 31 height 7
click at [25, 229] on div at bounding box center [25, 226] width 8 height 8
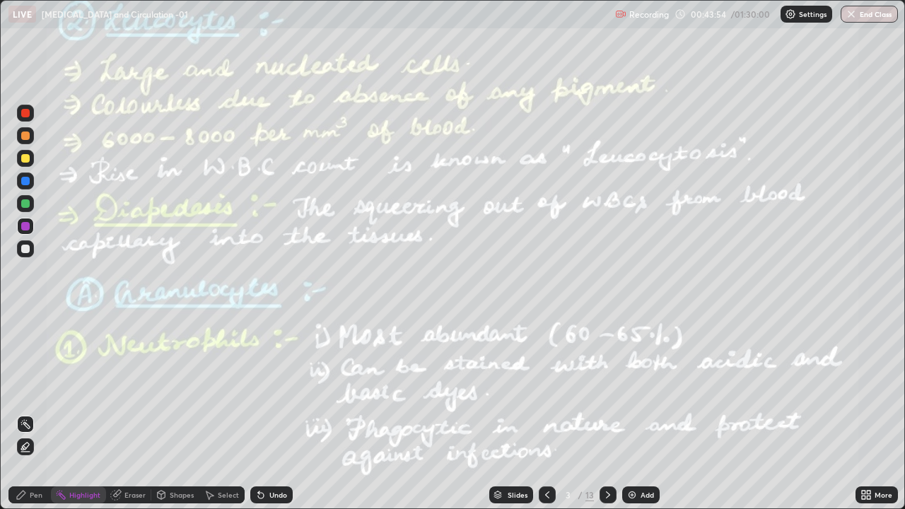
click at [600, 413] on div at bounding box center [608, 494] width 17 height 17
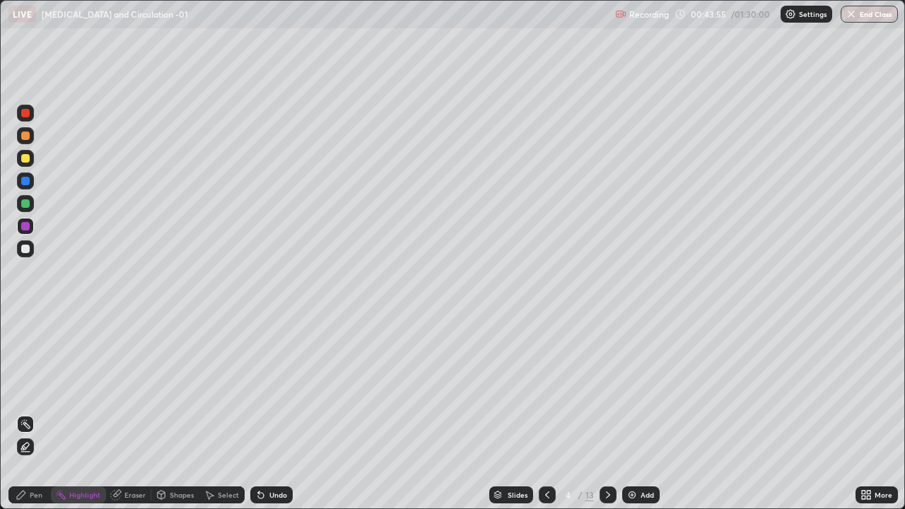
click at [606, 413] on icon at bounding box center [608, 494] width 4 height 7
click at [600, 413] on div at bounding box center [608, 494] width 17 height 17
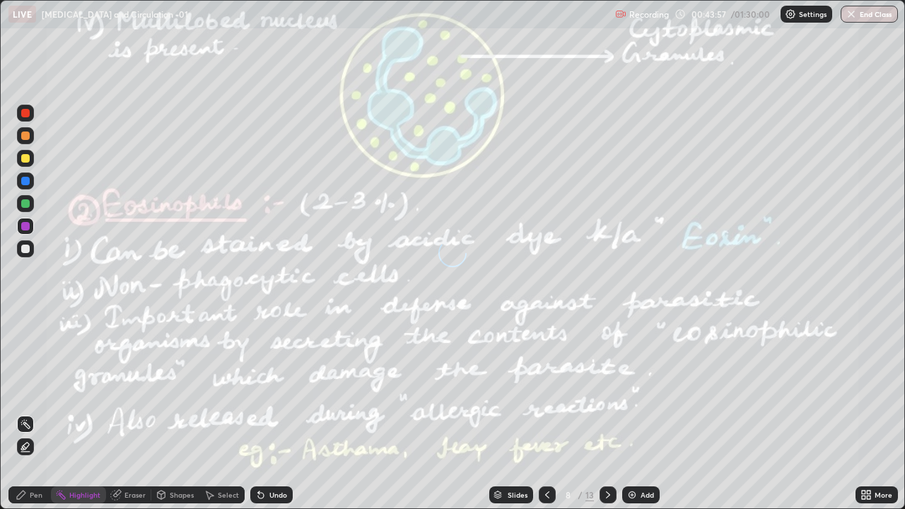
click at [600, 413] on div at bounding box center [608, 494] width 17 height 17
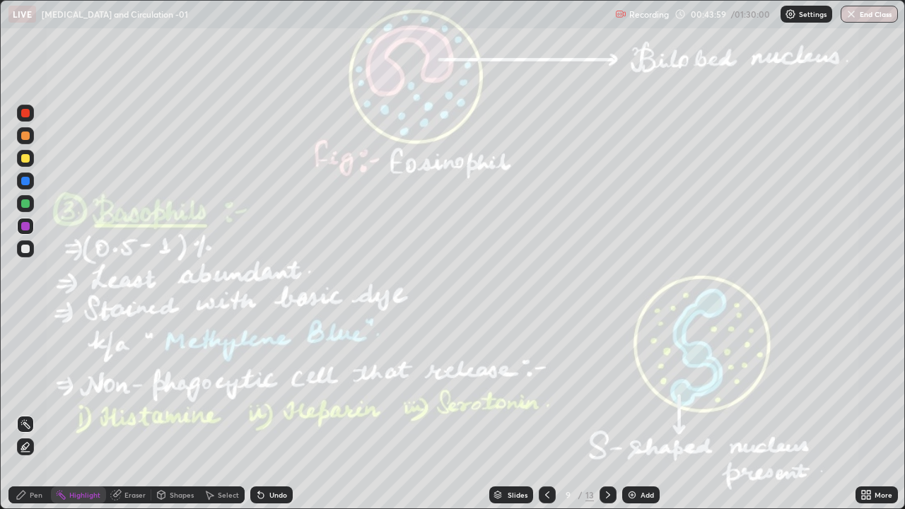
click at [547, 413] on icon at bounding box center [547, 494] width 11 height 11
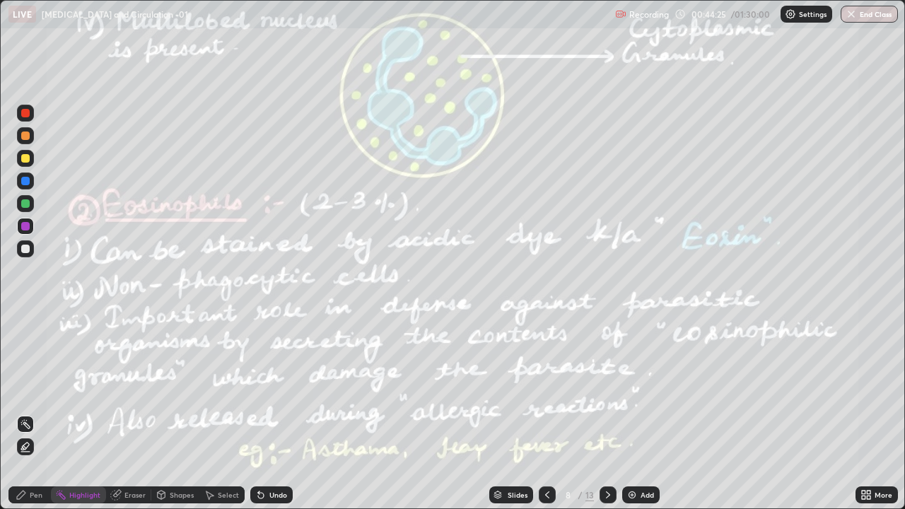
click at [25, 184] on div at bounding box center [25, 181] width 8 height 8
click at [32, 413] on div "Pen" at bounding box center [29, 494] width 42 height 17
click at [28, 230] on div at bounding box center [25, 226] width 17 height 17
click at [269, 413] on div "Undo" at bounding box center [271, 494] width 42 height 17
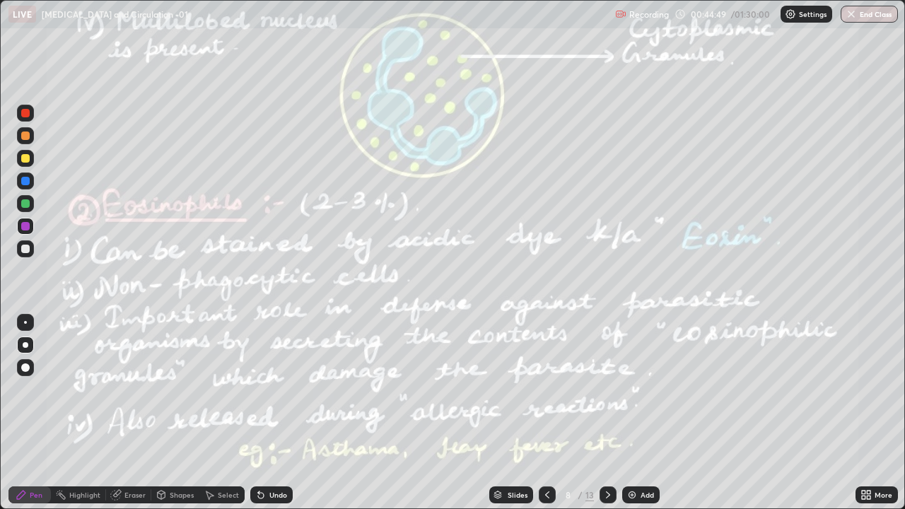
click at [267, 413] on div "Undo" at bounding box center [271, 494] width 42 height 17
click at [84, 413] on div "Highlight" at bounding box center [84, 494] width 31 height 7
click at [26, 413] on icon at bounding box center [21, 494] width 11 height 11
click at [26, 204] on div at bounding box center [25, 203] width 8 height 8
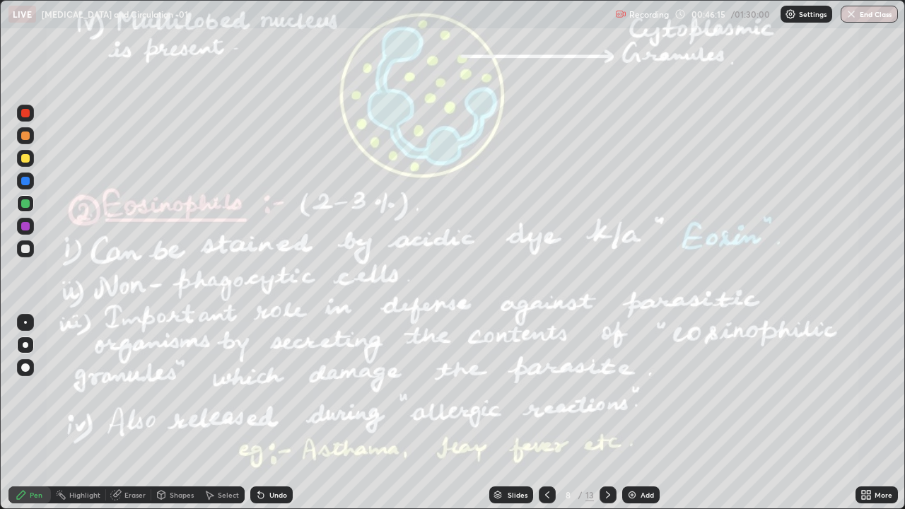
click at [27, 182] on div at bounding box center [25, 181] width 8 height 8
click at [81, 413] on div "Highlight" at bounding box center [84, 494] width 31 height 7
click at [608, 413] on icon at bounding box center [607, 494] width 11 height 11
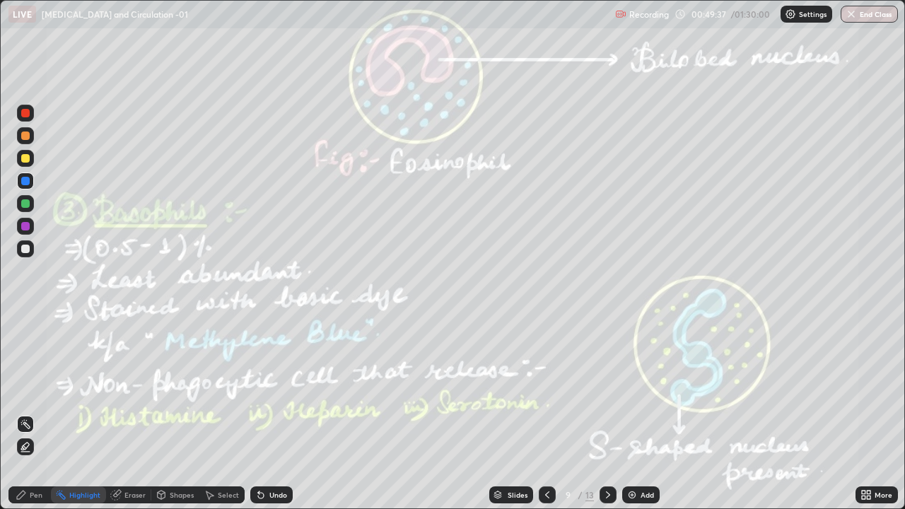
click at [28, 160] on div at bounding box center [25, 158] width 8 height 8
click at [26, 413] on div "Pen" at bounding box center [29, 494] width 42 height 17
click at [262, 413] on icon at bounding box center [260, 494] width 11 height 11
click at [265, 413] on div "Undo" at bounding box center [271, 494] width 42 height 17
click at [25, 204] on div at bounding box center [25, 203] width 8 height 8
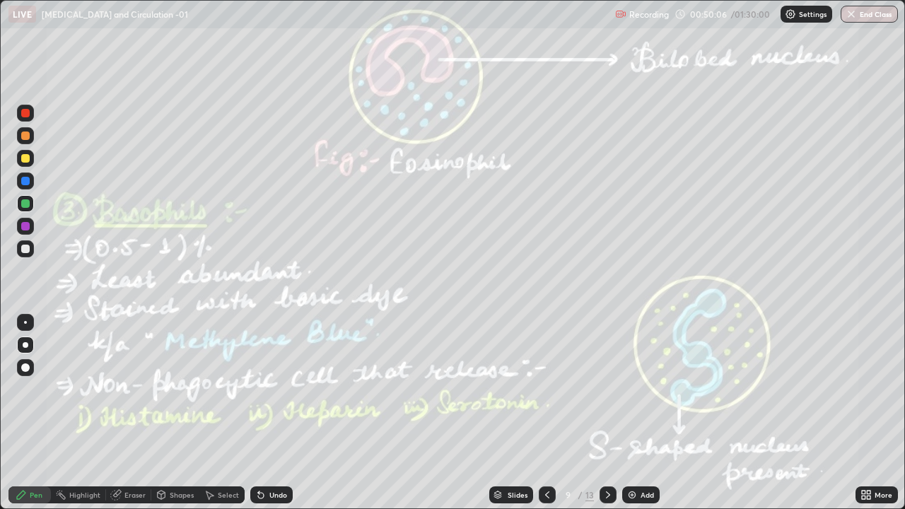
click at [79, 413] on div "Highlight" at bounding box center [84, 494] width 31 height 7
click at [605, 413] on icon at bounding box center [607, 494] width 11 height 11
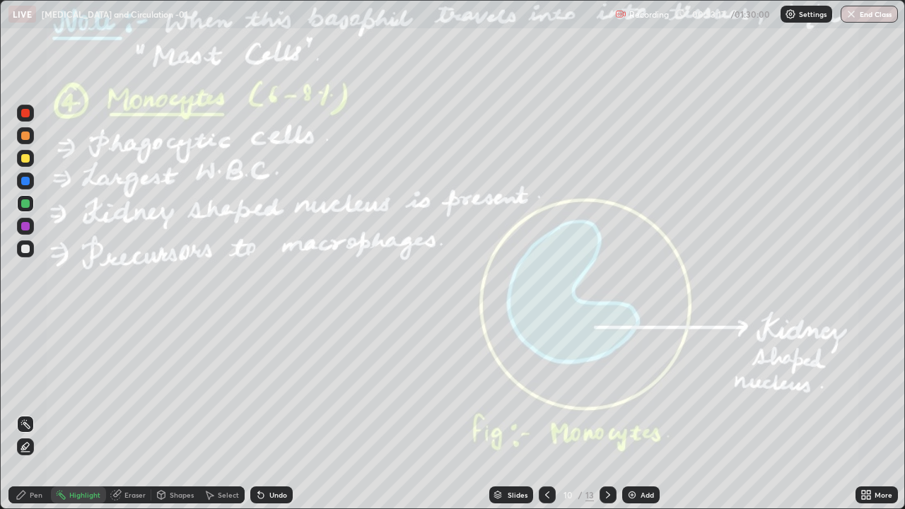
click at [29, 229] on div at bounding box center [25, 226] width 17 height 17
click at [607, 413] on icon at bounding box center [607, 494] width 11 height 11
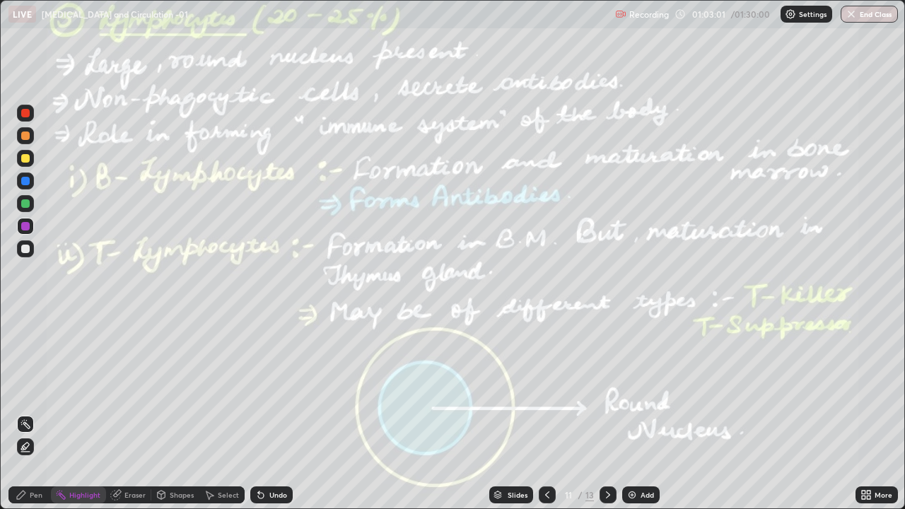
click at [23, 200] on div at bounding box center [25, 203] width 8 height 8
click at [32, 413] on div "Pen" at bounding box center [29, 494] width 42 height 17
click at [25, 249] on div at bounding box center [25, 249] width 8 height 8
click at [605, 413] on icon at bounding box center [607, 494] width 11 height 11
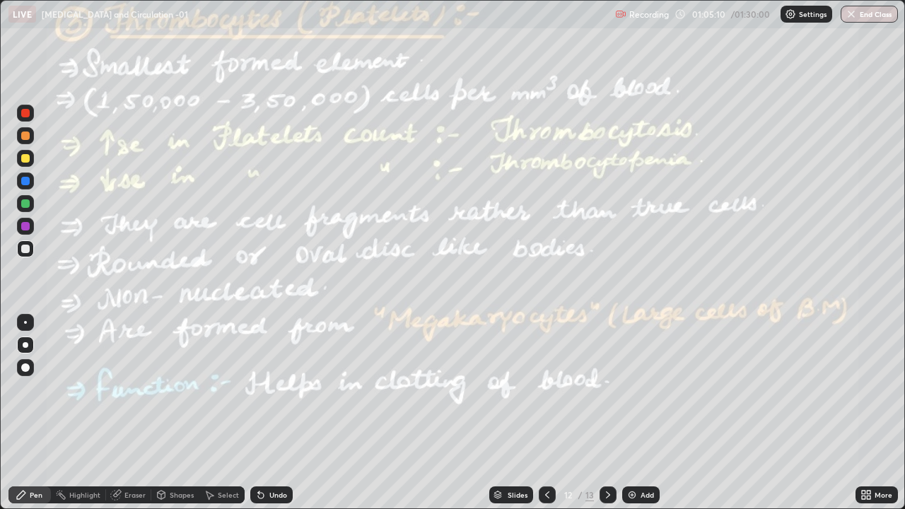
click at [24, 204] on div at bounding box center [25, 203] width 8 height 8
click at [69, 413] on div "Highlight" at bounding box center [78, 494] width 55 height 17
click at [870, 413] on icon at bounding box center [869, 493] width 4 height 4
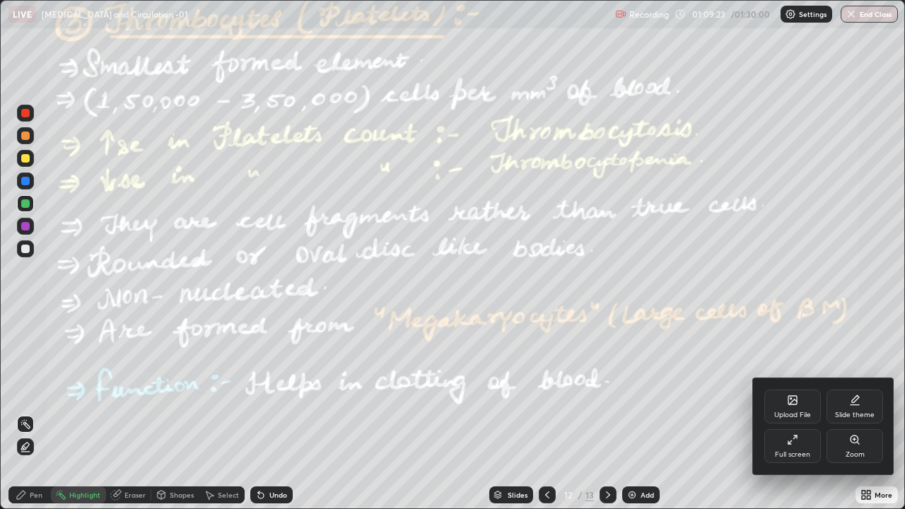
click at [796, 413] on icon at bounding box center [792, 439] width 11 height 11
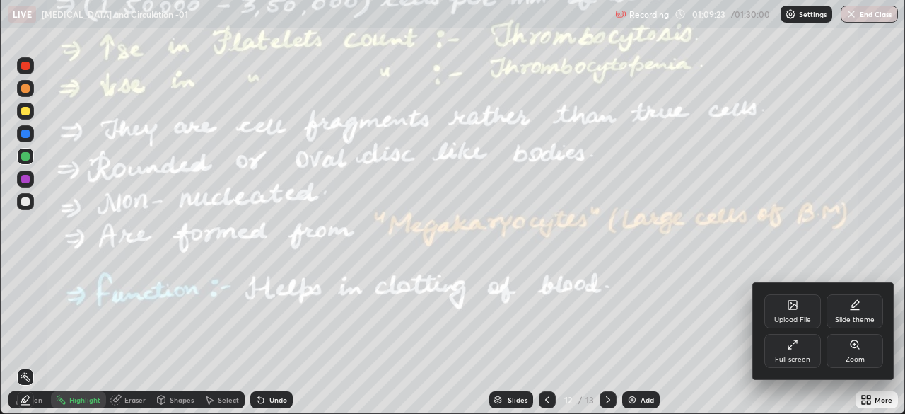
scroll to position [70287, 69795]
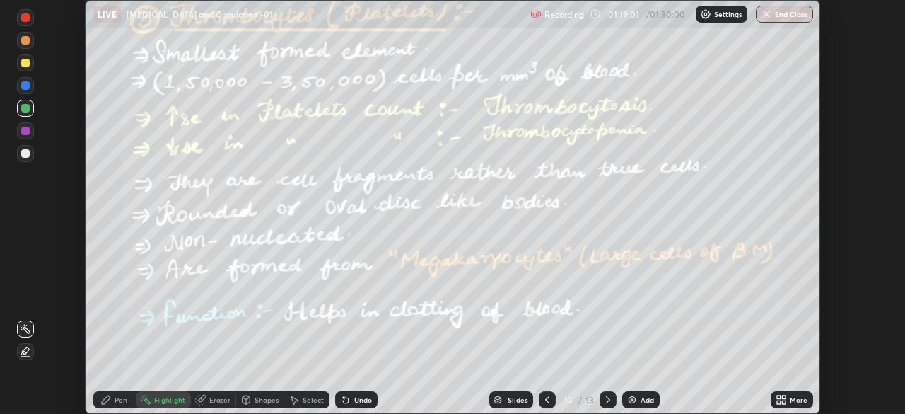
click at [795, 12] on button "End Class" at bounding box center [784, 14] width 57 height 17
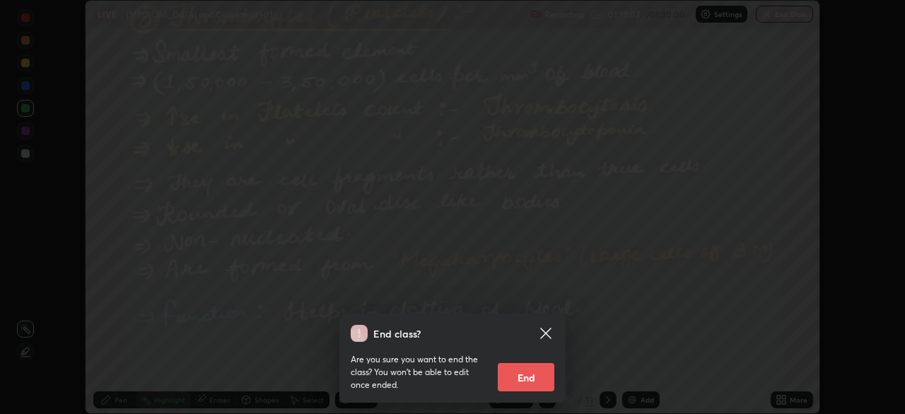
click at [530, 374] on button "End" at bounding box center [526, 377] width 57 height 28
